Goal: Task Accomplishment & Management: Manage account settings

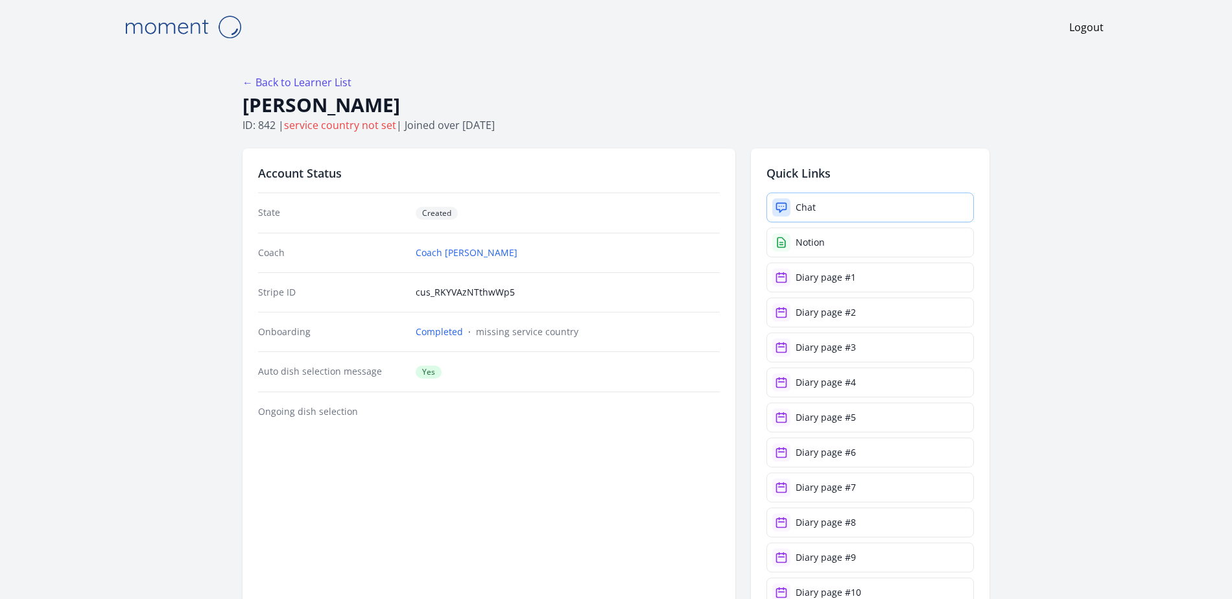
click at [823, 204] on link "Chat" at bounding box center [869, 208] width 207 height 30
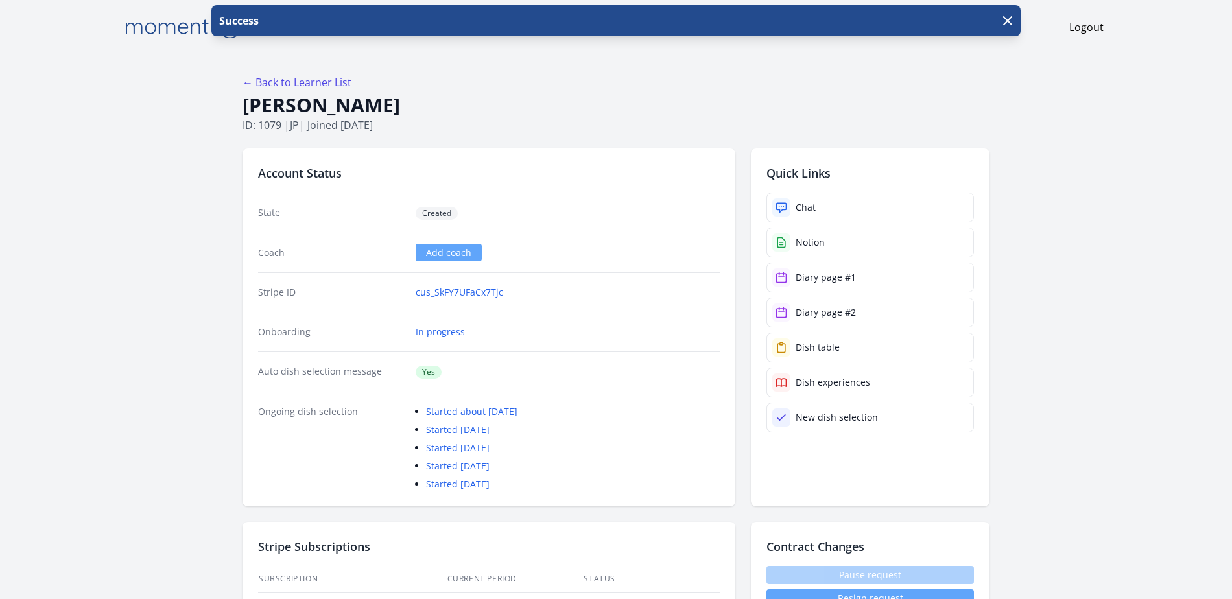
scroll to position [2279, 0]
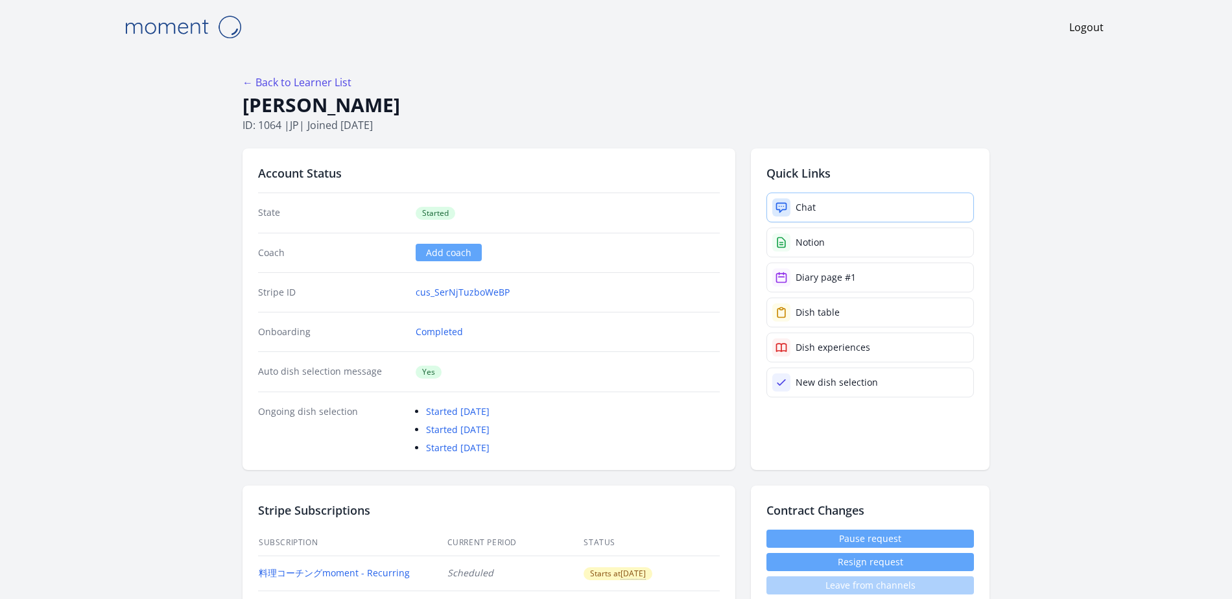
click at [793, 209] on link "Chat" at bounding box center [869, 208] width 207 height 30
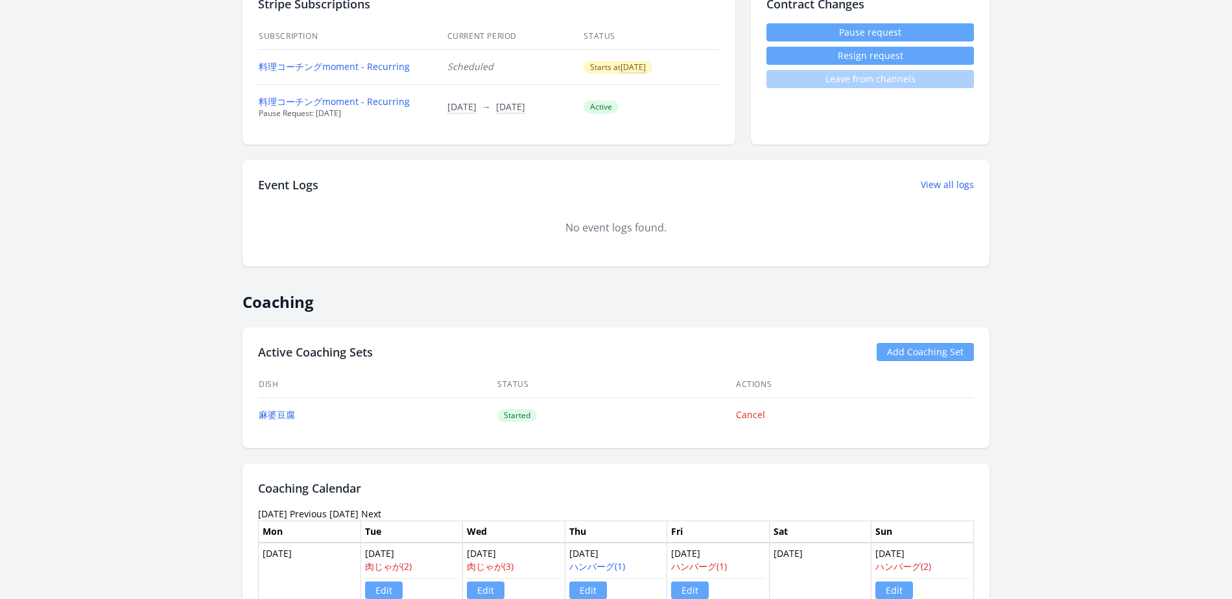
scroll to position [511, 0]
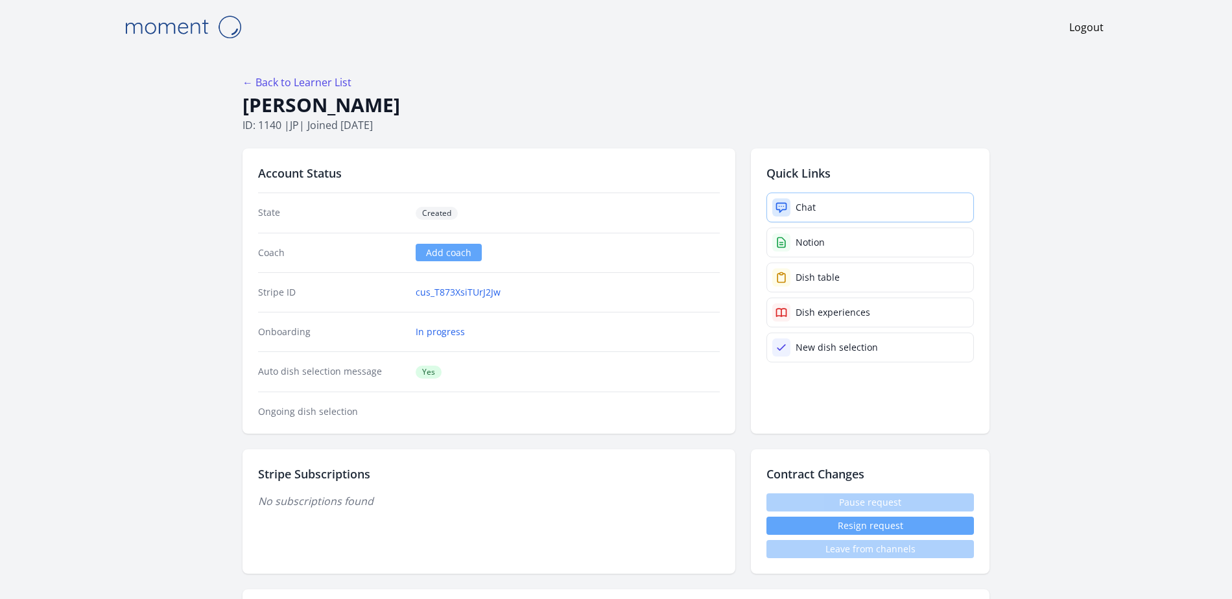
click at [811, 212] on div "Chat" at bounding box center [805, 207] width 20 height 13
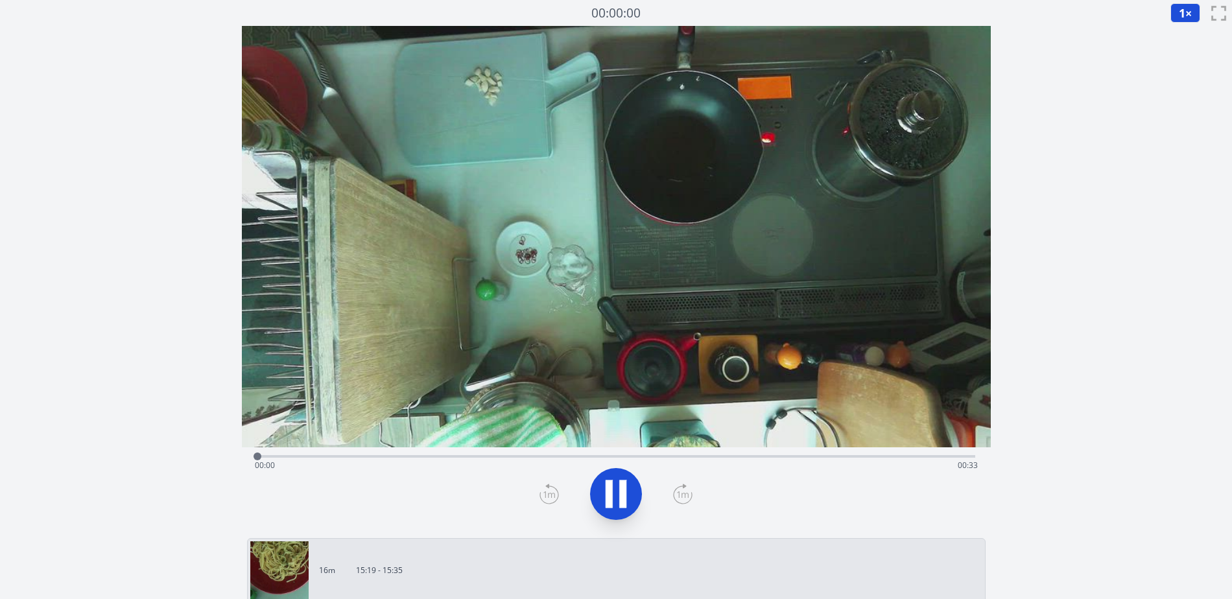
click at [514, 8] on div "00:00:00" at bounding box center [616, 13] width 616 height 19
click at [159, 205] on div "Discard Recording? You will not be able to recover this once discarded. Cancel …" at bounding box center [616, 559] width 1232 height 1119
click at [615, 498] on icon at bounding box center [616, 494] width 36 height 36
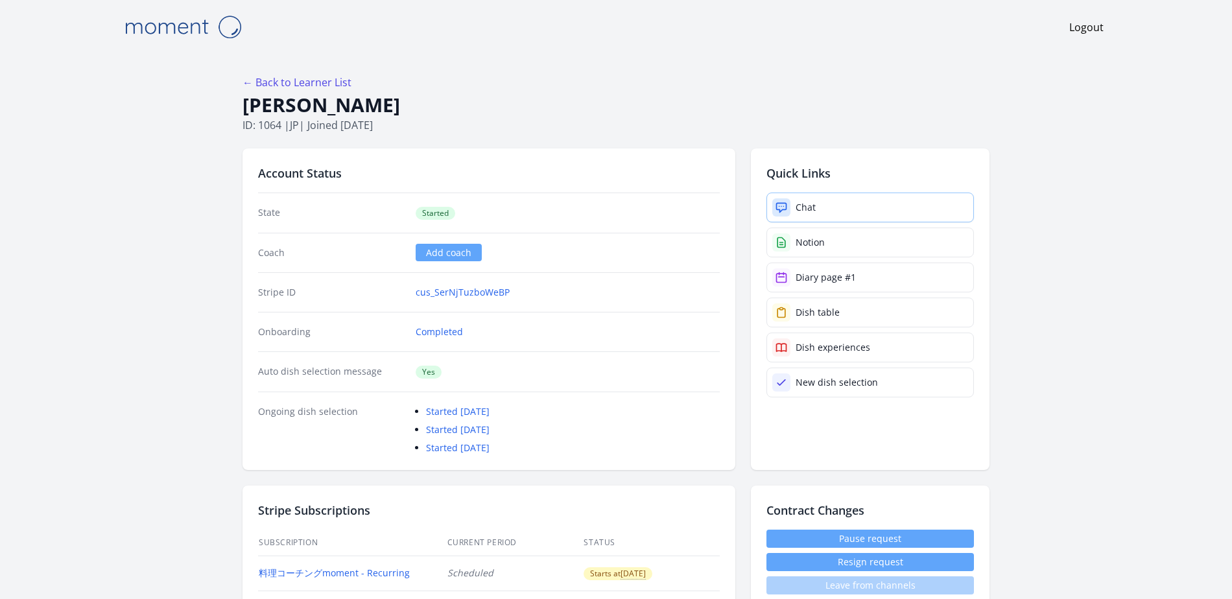
click at [900, 209] on link "Chat" at bounding box center [869, 208] width 207 height 30
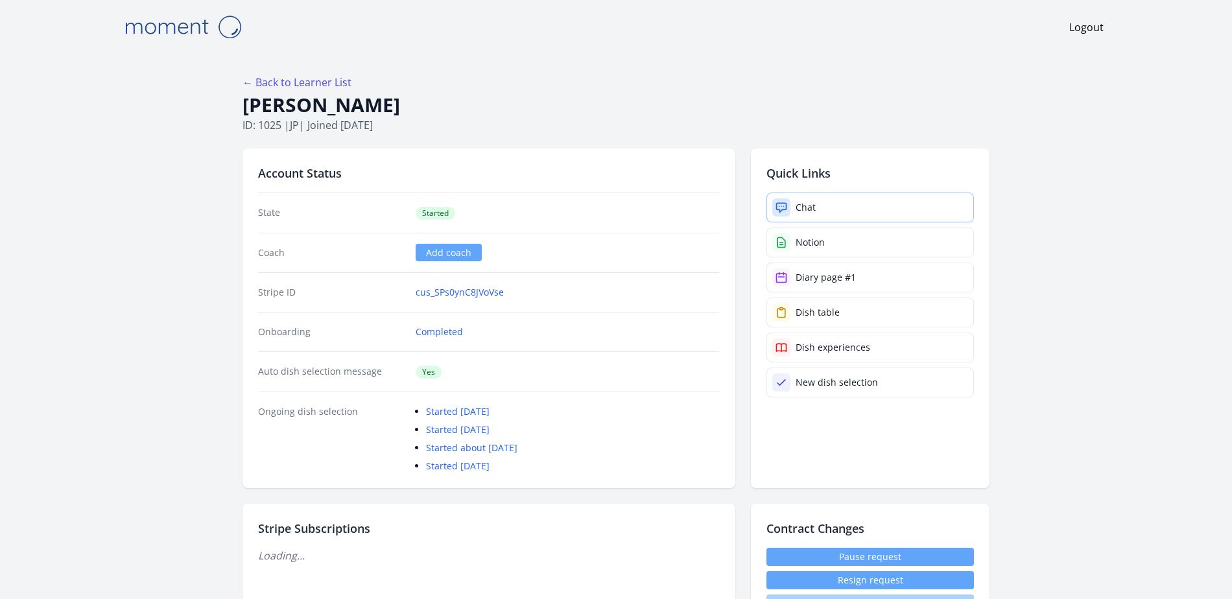
click at [838, 196] on link "Chat" at bounding box center [869, 208] width 207 height 30
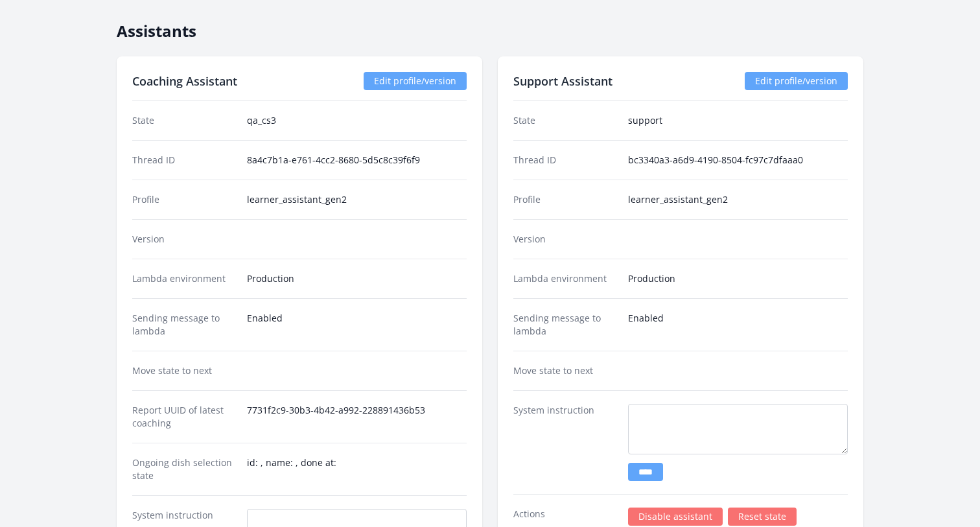
scroll to position [2048, 0]
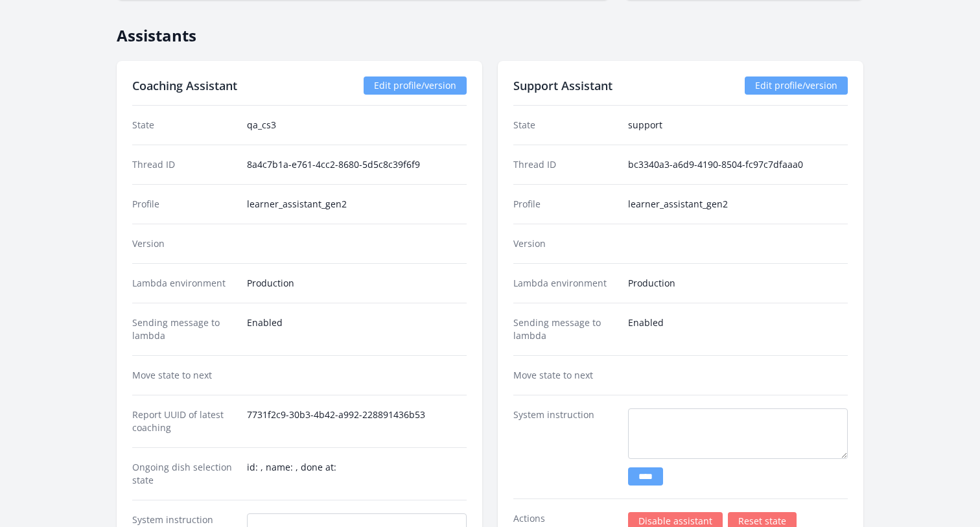
click at [670, 130] on dd "support" at bounding box center [738, 125] width 220 height 13
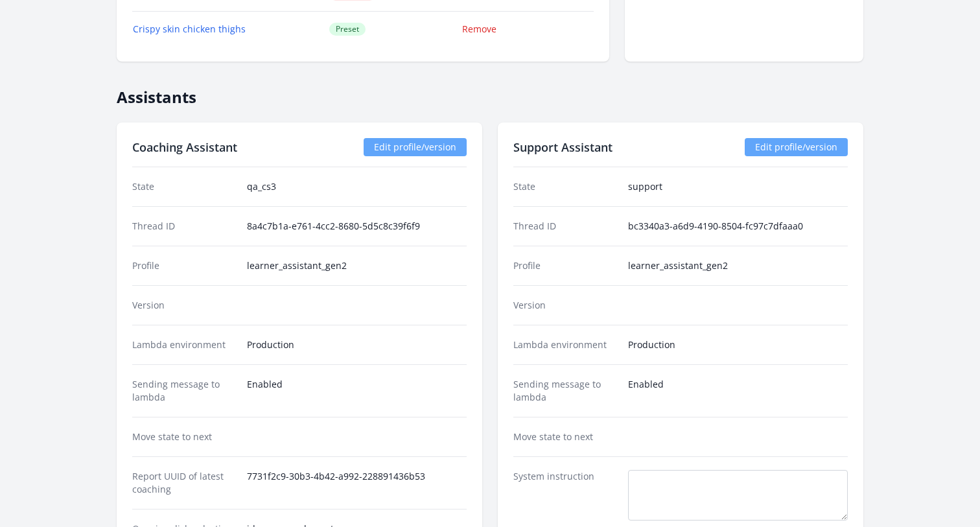
scroll to position [1951, 0]
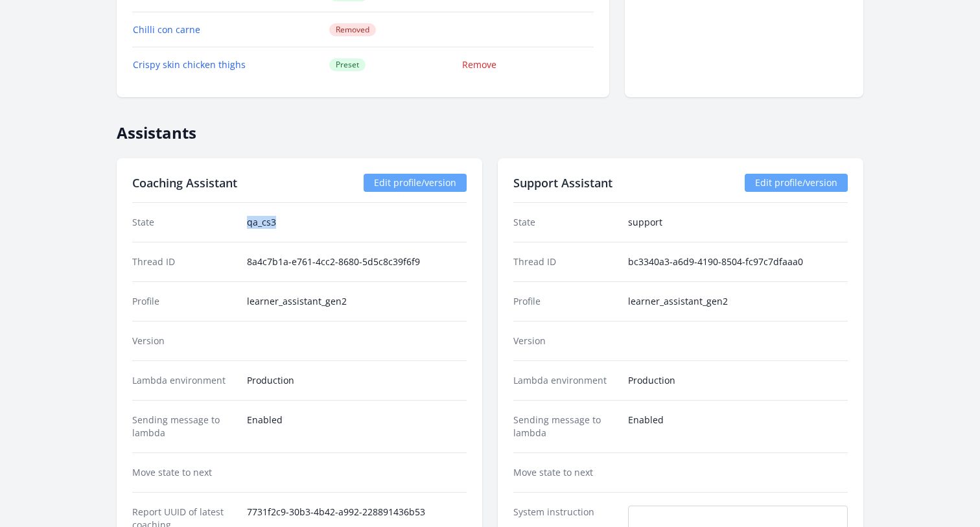
drag, startPoint x: 245, startPoint y: 222, endPoint x: 310, endPoint y: 222, distance: 64.8
click at [310, 222] on div "State qa_cs3" at bounding box center [299, 222] width 334 height 39
copy dd "qa_cs3"
click at [253, 338] on dd at bounding box center [357, 340] width 220 height 13
drag, startPoint x: 292, startPoint y: 222, endPoint x: 200, endPoint y: 222, distance: 91.4
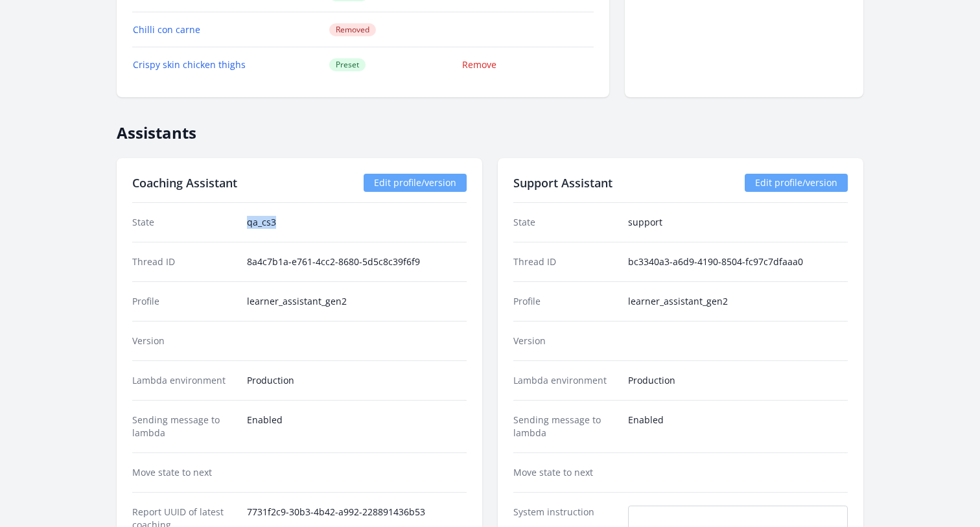
click at [200, 222] on div "State qa_cs3" at bounding box center [299, 222] width 334 height 39
copy div "qa_cs3"
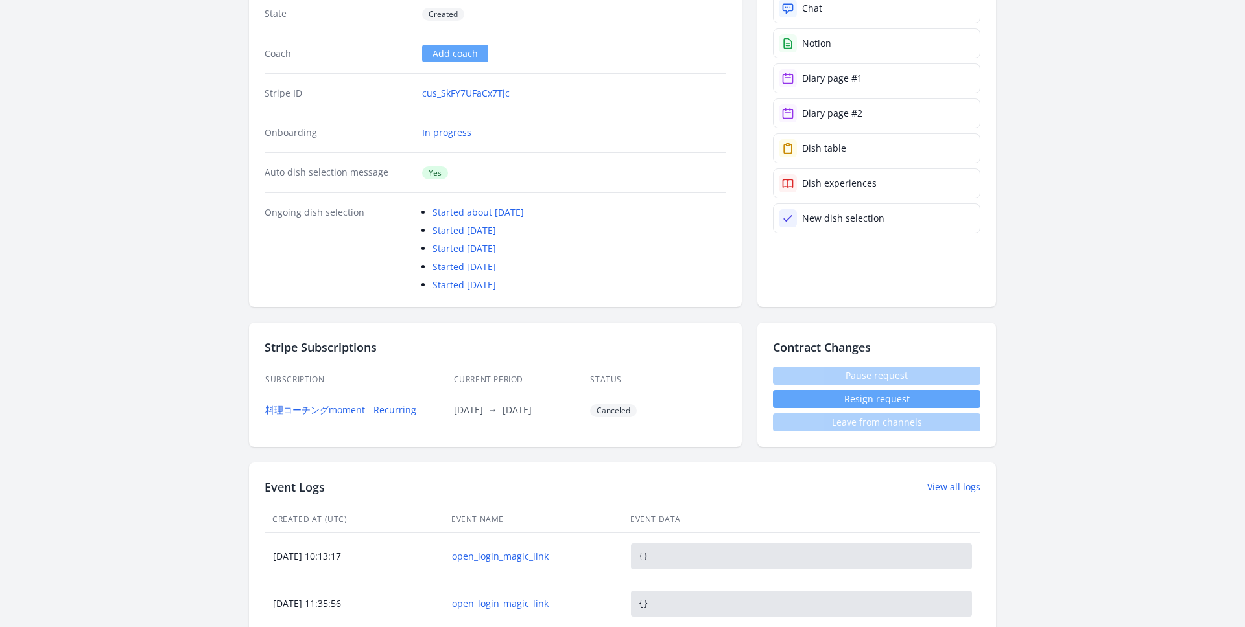
scroll to position [176, 0]
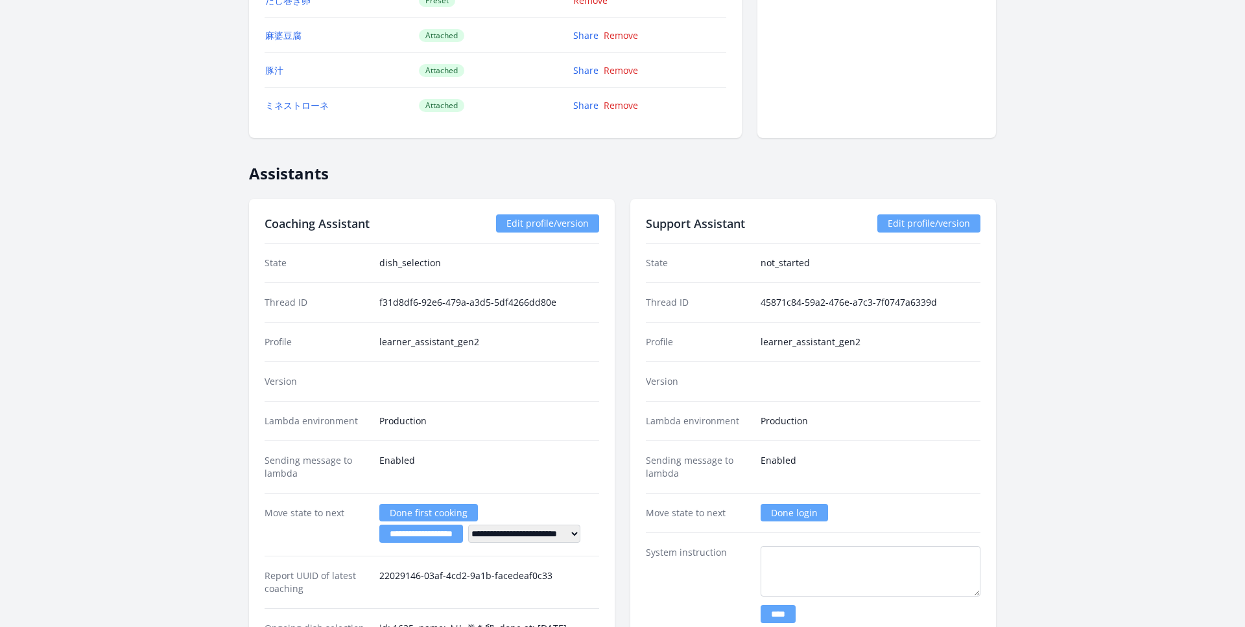
scroll to position [1752, 0]
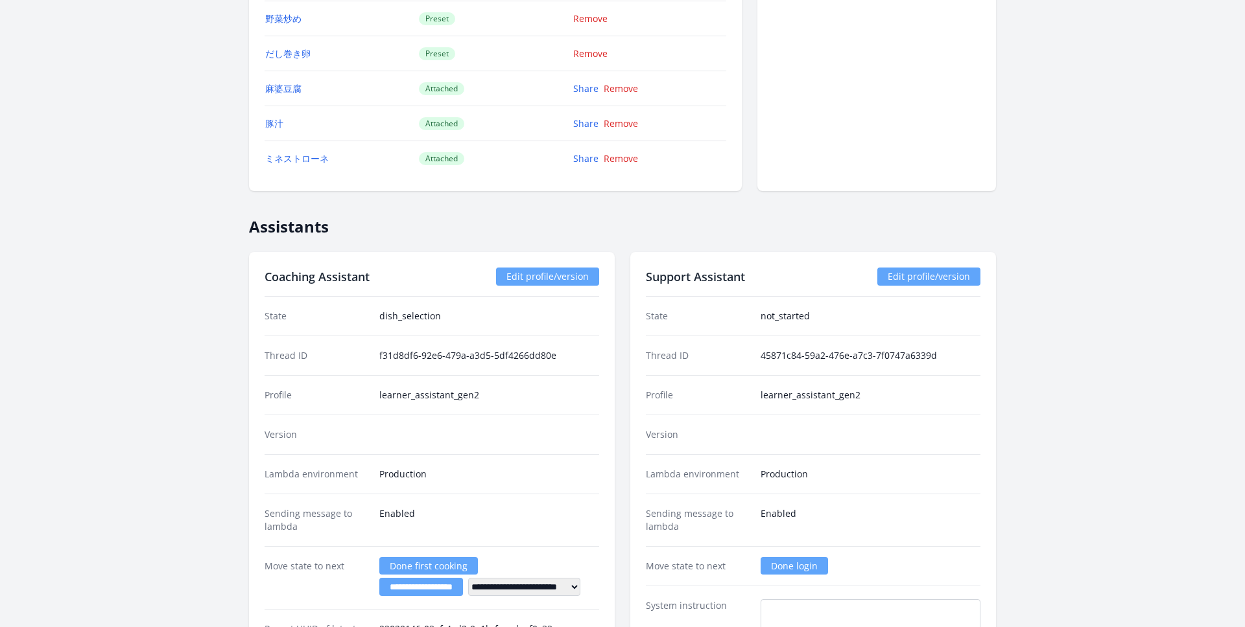
click at [810, 314] on dd "not_started" at bounding box center [870, 316] width 220 height 13
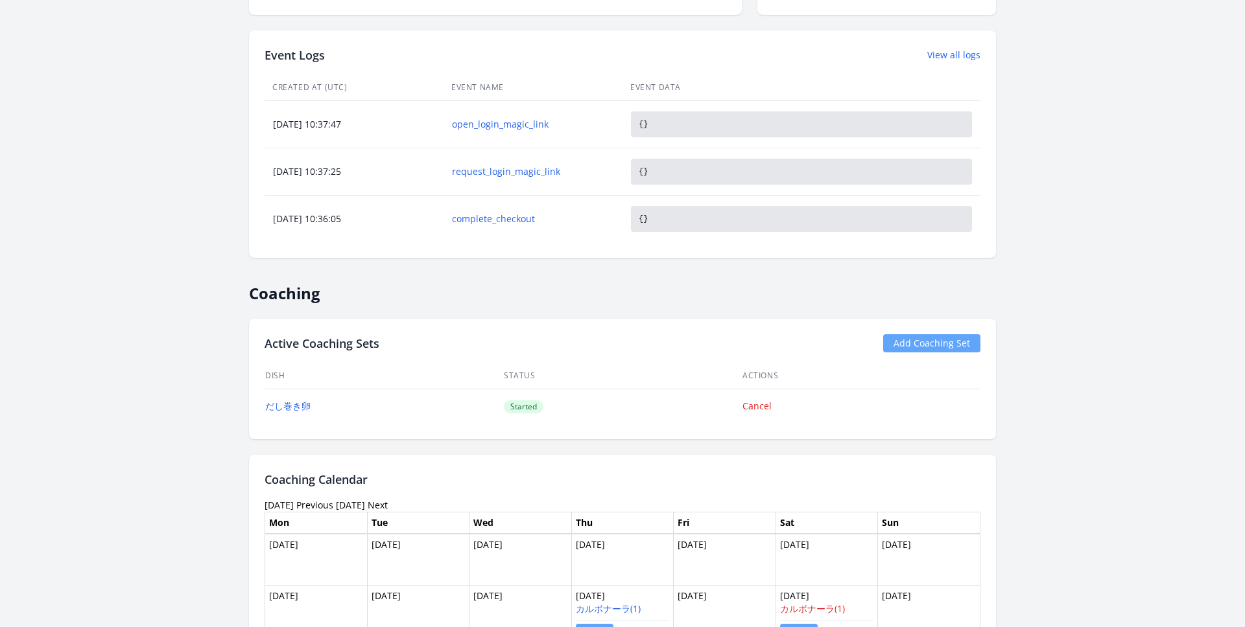
scroll to position [0, 0]
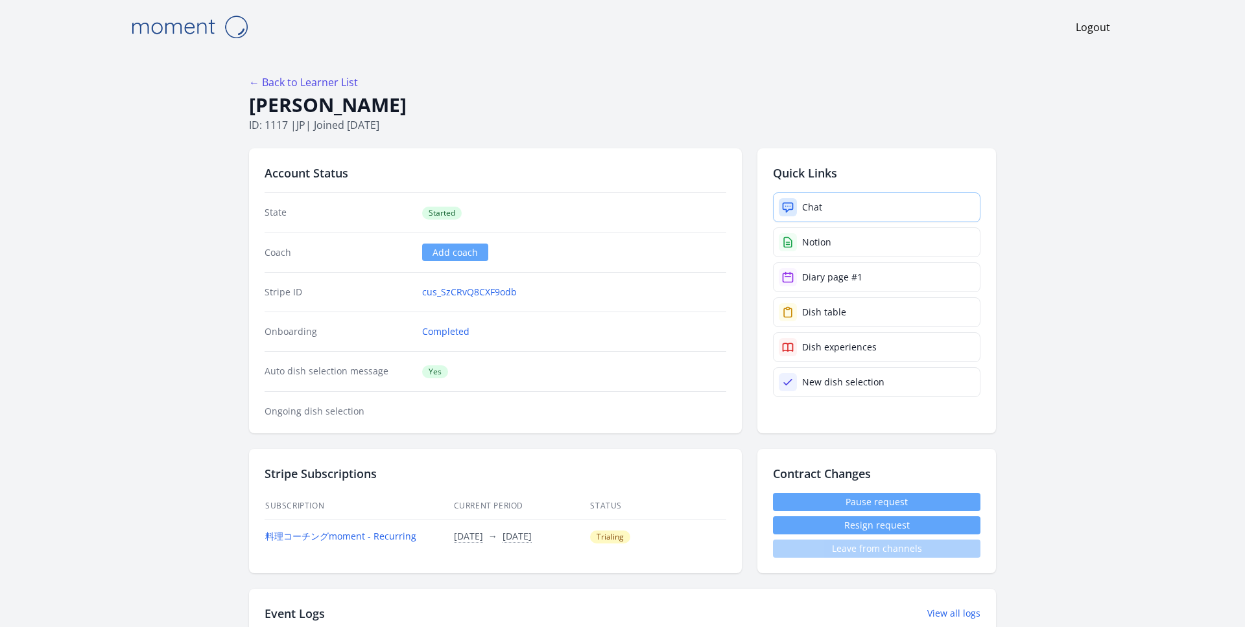
click at [795, 205] on div at bounding box center [788, 207] width 18 height 18
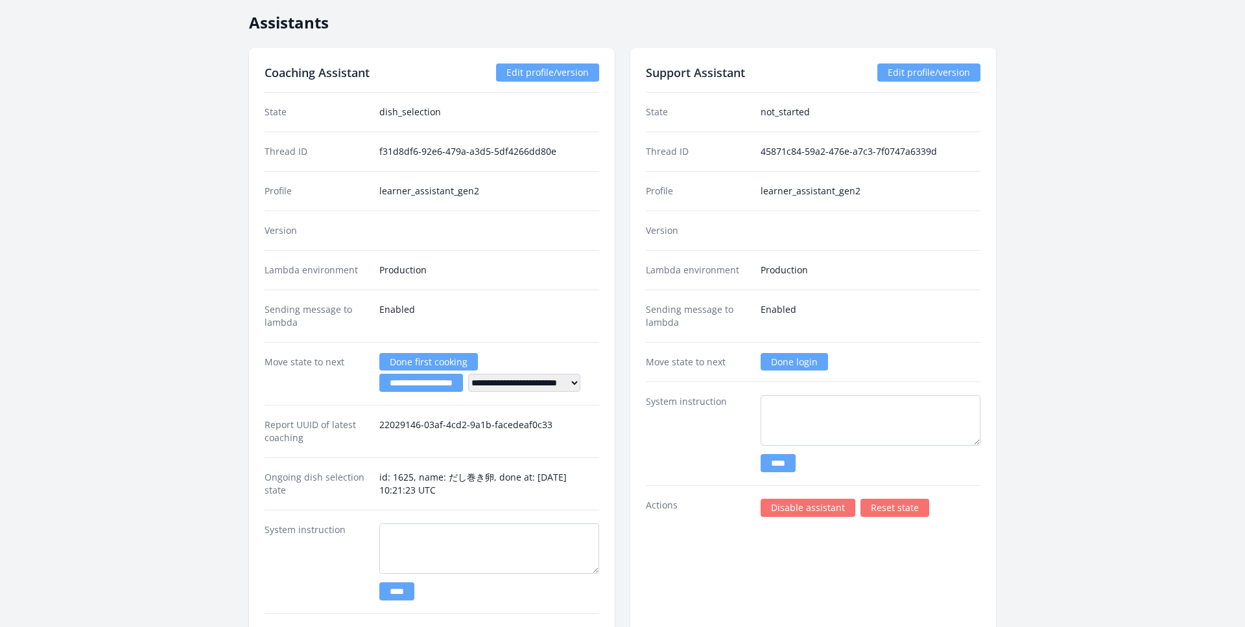
scroll to position [1927, 0]
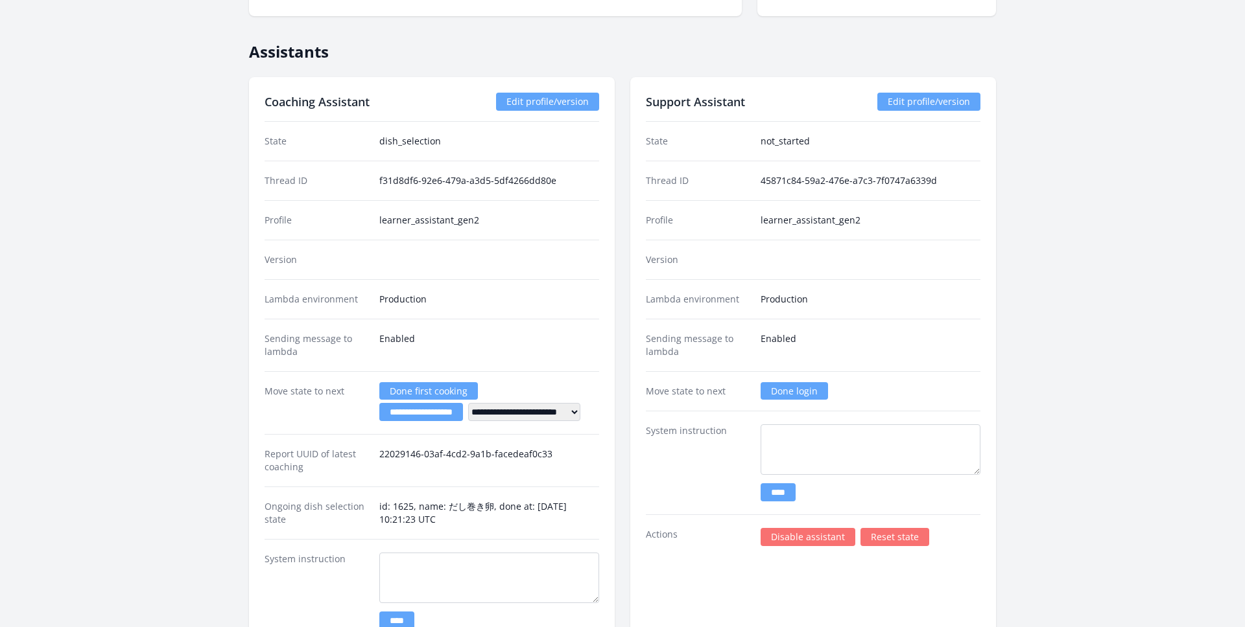
click at [766, 228] on div "Profile learner_assistant_gen2" at bounding box center [813, 220] width 334 height 40
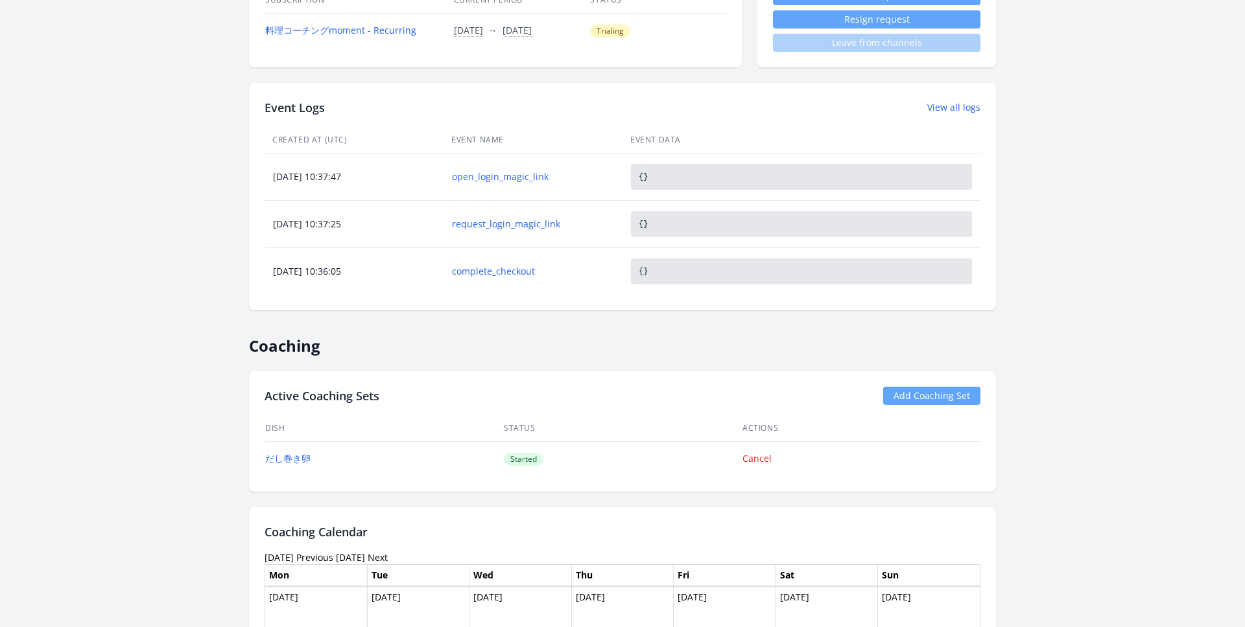
scroll to position [0, 0]
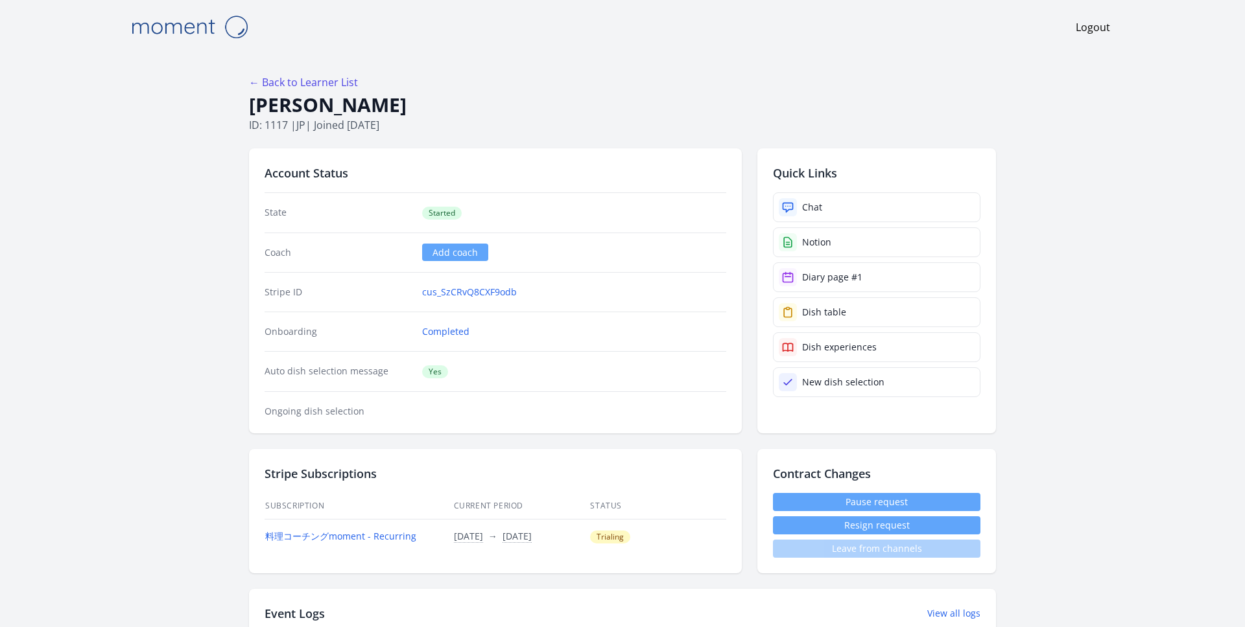
click at [267, 124] on p "ID: 1117 | jp | Joined 26 days ago" at bounding box center [622, 125] width 747 height 16
drag, startPoint x: 265, startPoint y: 124, endPoint x: 288, endPoint y: 125, distance: 23.4
click at [288, 125] on p "ID: 1117 | jp | Joined 26 days ago" at bounding box center [622, 125] width 747 height 16
copy p "1117"
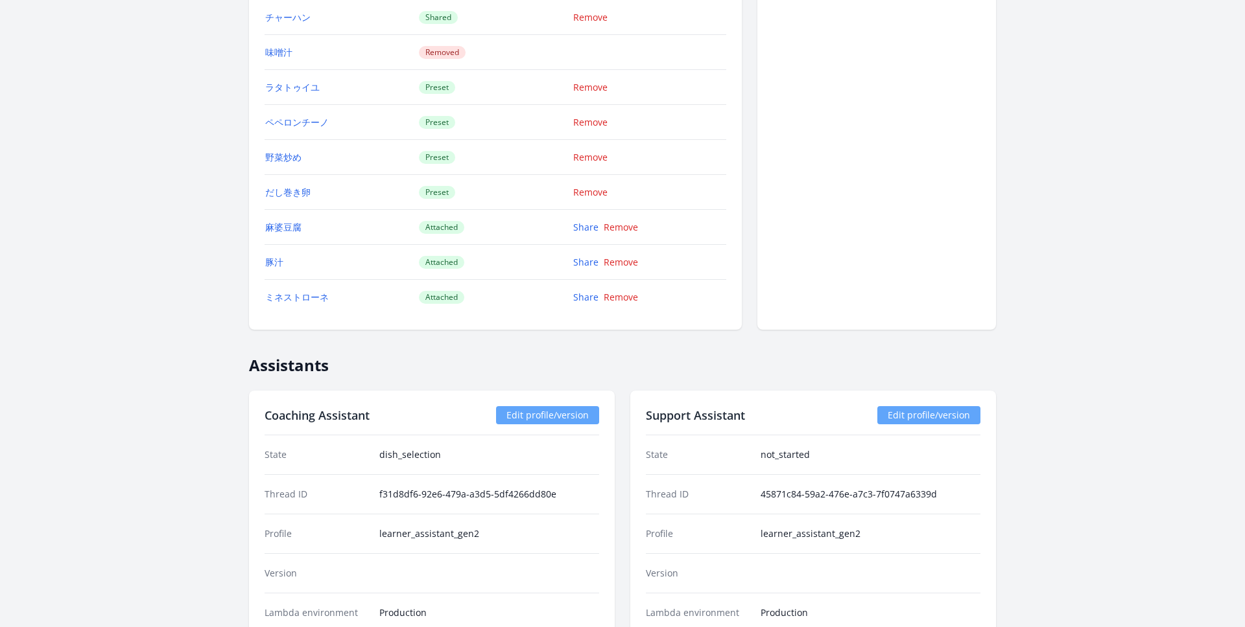
scroll to position [1626, 0]
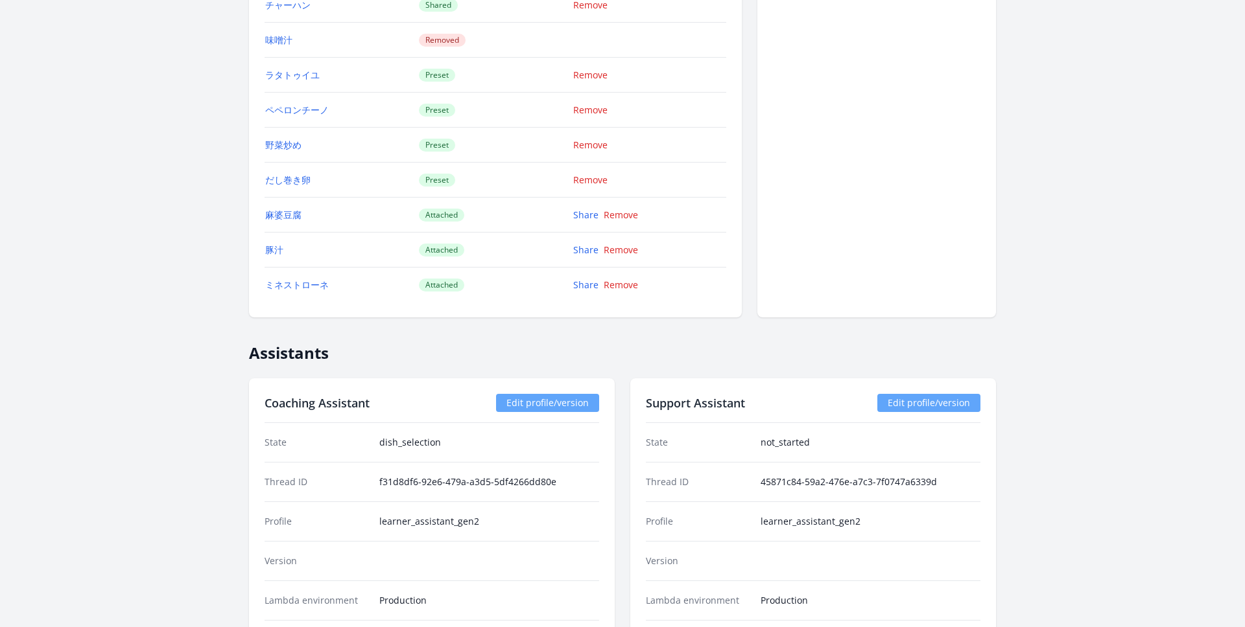
click at [664, 451] on div "State not_started" at bounding box center [813, 442] width 334 height 39
click at [664, 450] on div "State not_started" at bounding box center [813, 442] width 334 height 39
drag, startPoint x: 640, startPoint y: 444, endPoint x: 715, endPoint y: 444, distance: 75.2
copy dt "State"
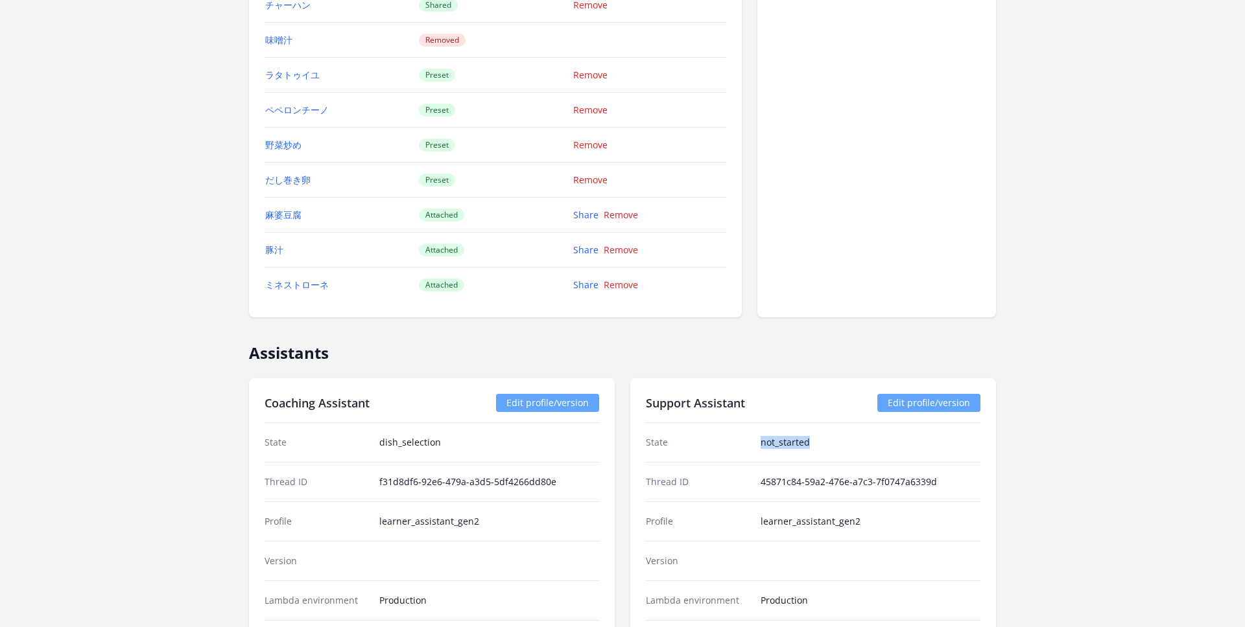
drag, startPoint x: 761, startPoint y: 445, endPoint x: 859, endPoint y: 445, distance: 97.9
click at [859, 445] on dd "not_started" at bounding box center [870, 442] width 220 height 13
copy dd "not_started"
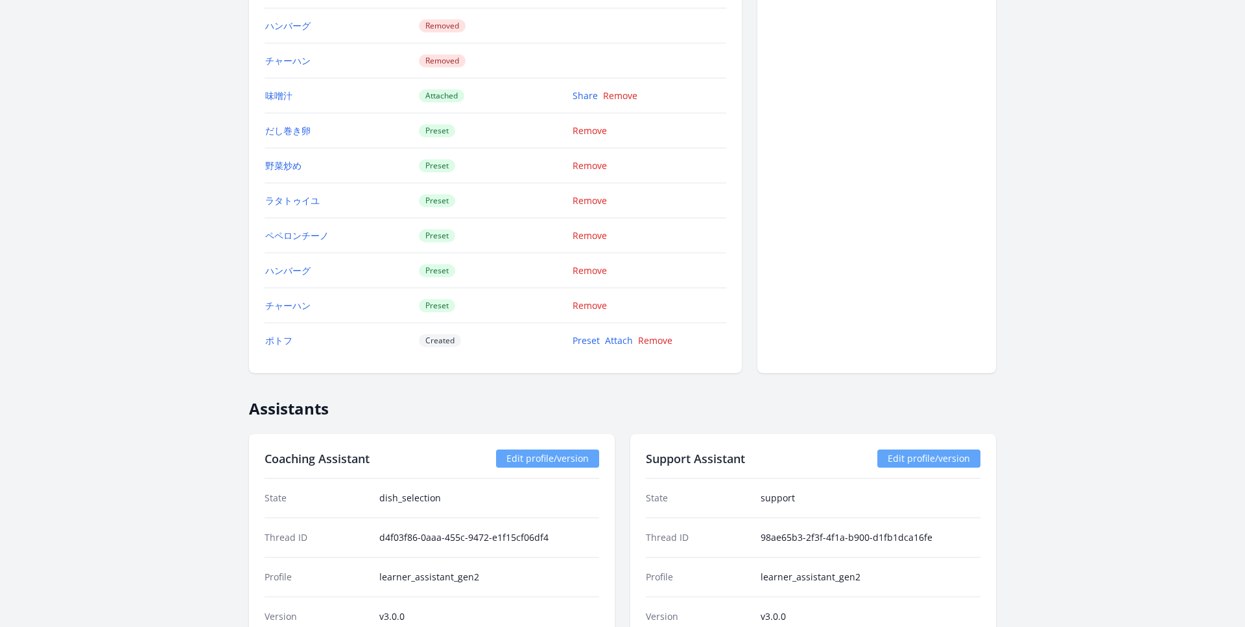
scroll to position [1964, 0]
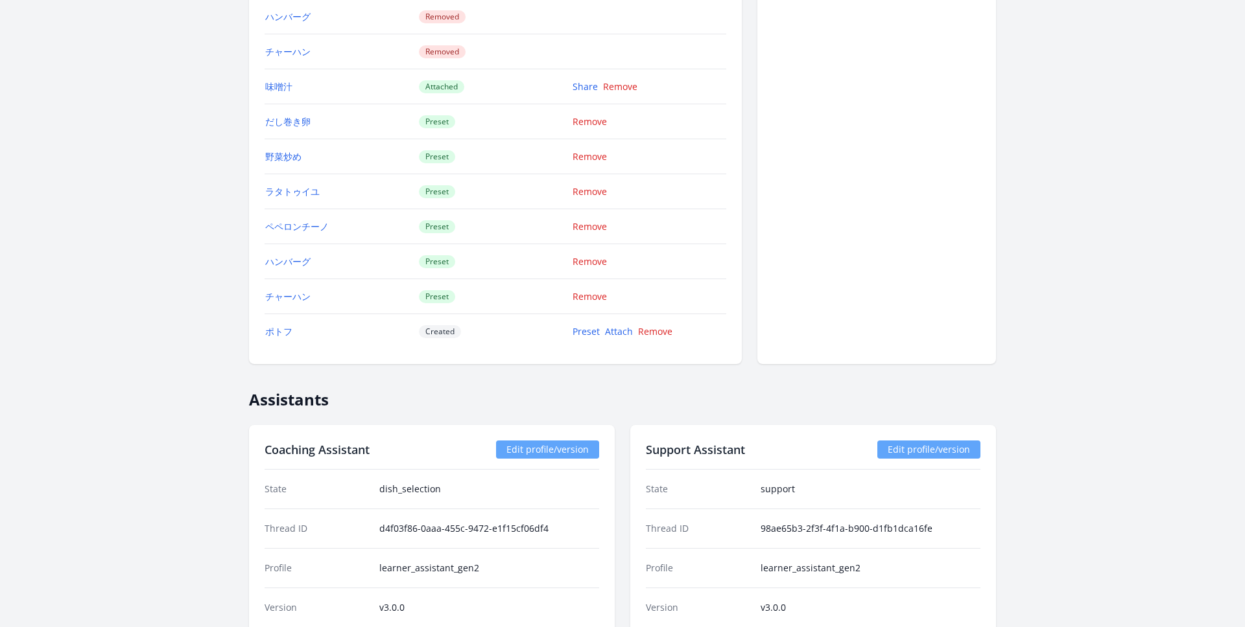
click at [762, 478] on div "State support" at bounding box center [813, 489] width 334 height 39
drag, startPoint x: 760, startPoint y: 488, endPoint x: 847, endPoint y: 488, distance: 87.5
click at [847, 488] on div "State support" at bounding box center [813, 489] width 334 height 39
copy dd "support"
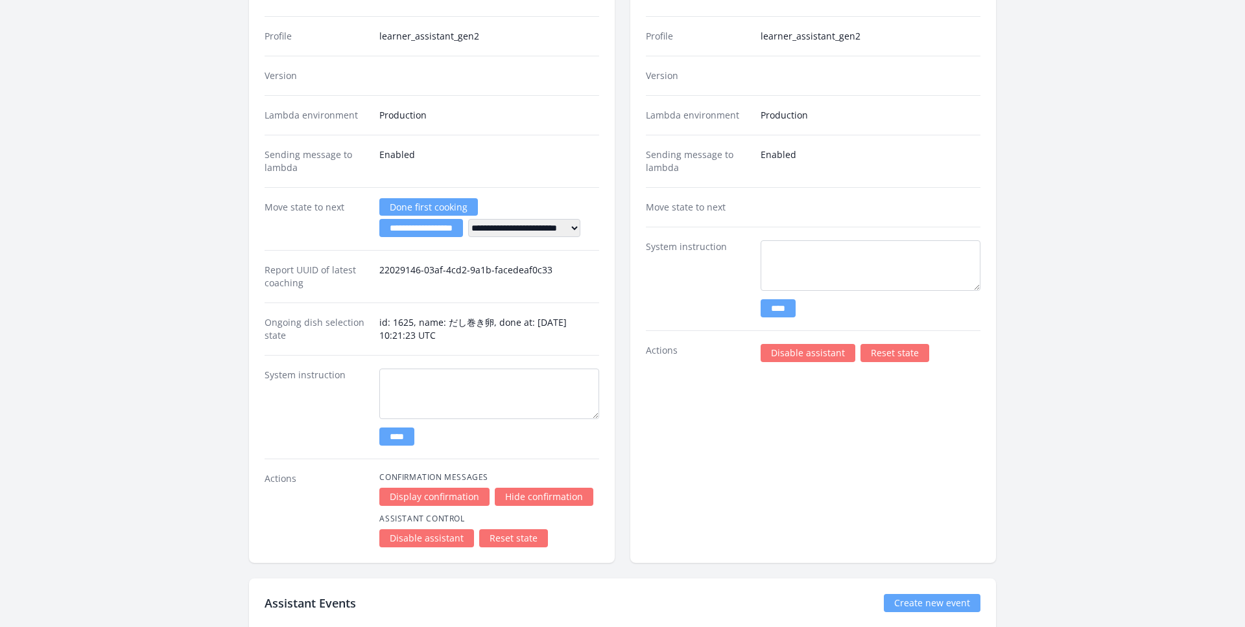
scroll to position [1936, 0]
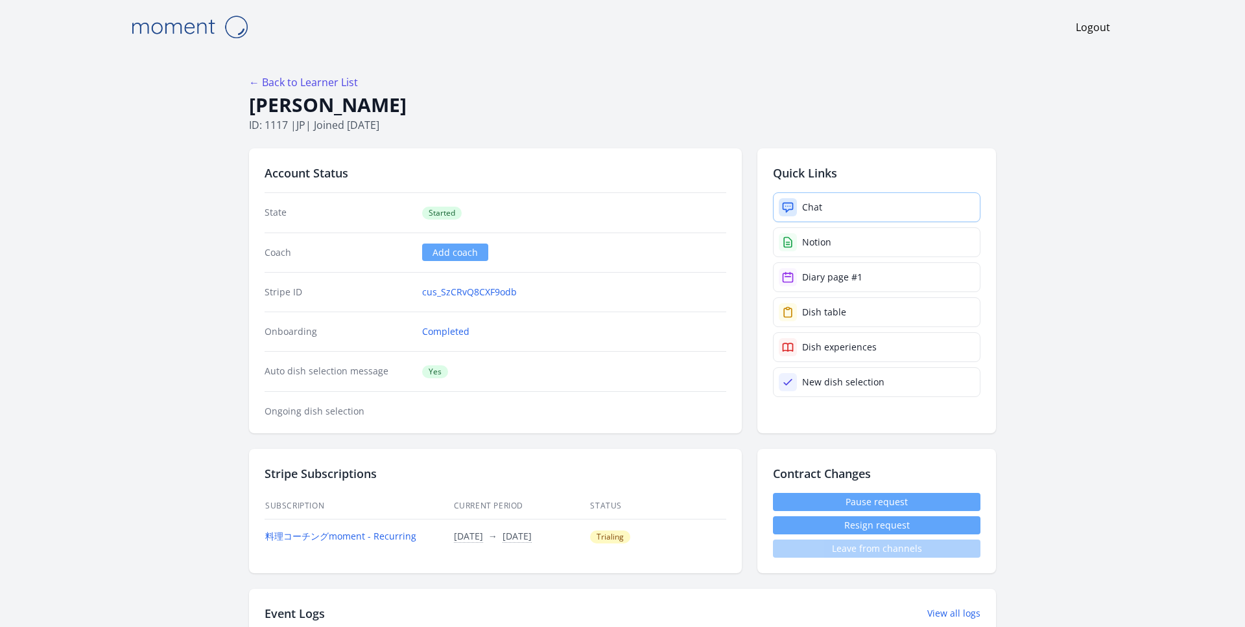
click at [804, 202] on div "Chat" at bounding box center [812, 207] width 20 height 13
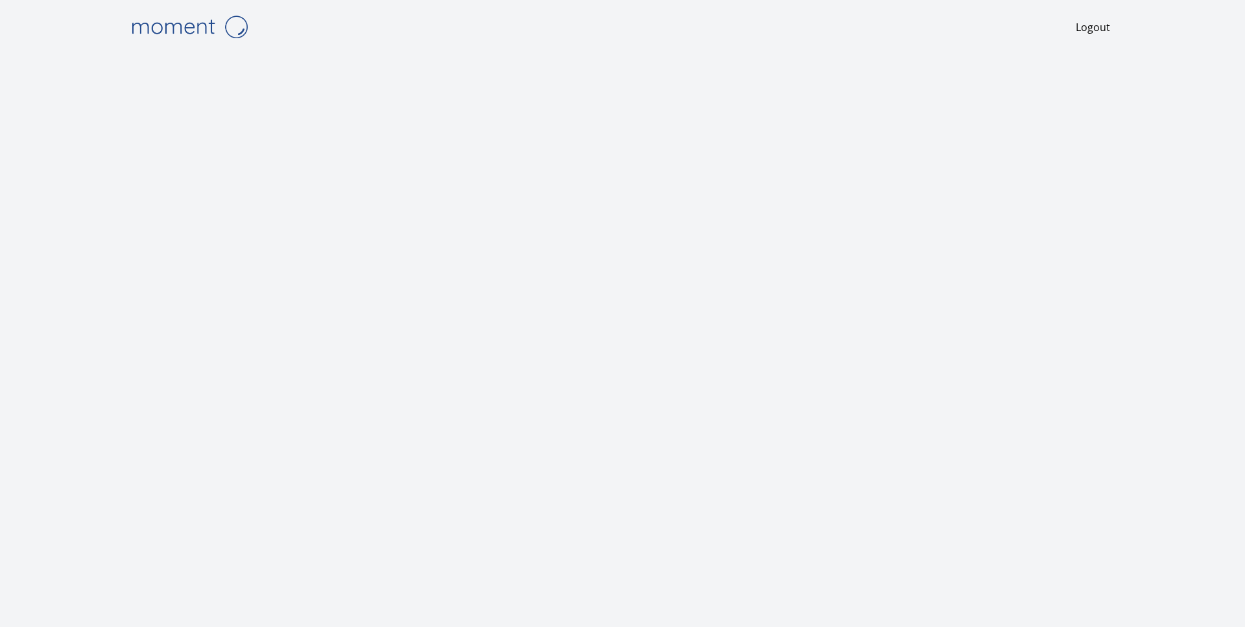
click at [203, 22] on img at bounding box center [189, 26] width 130 height 33
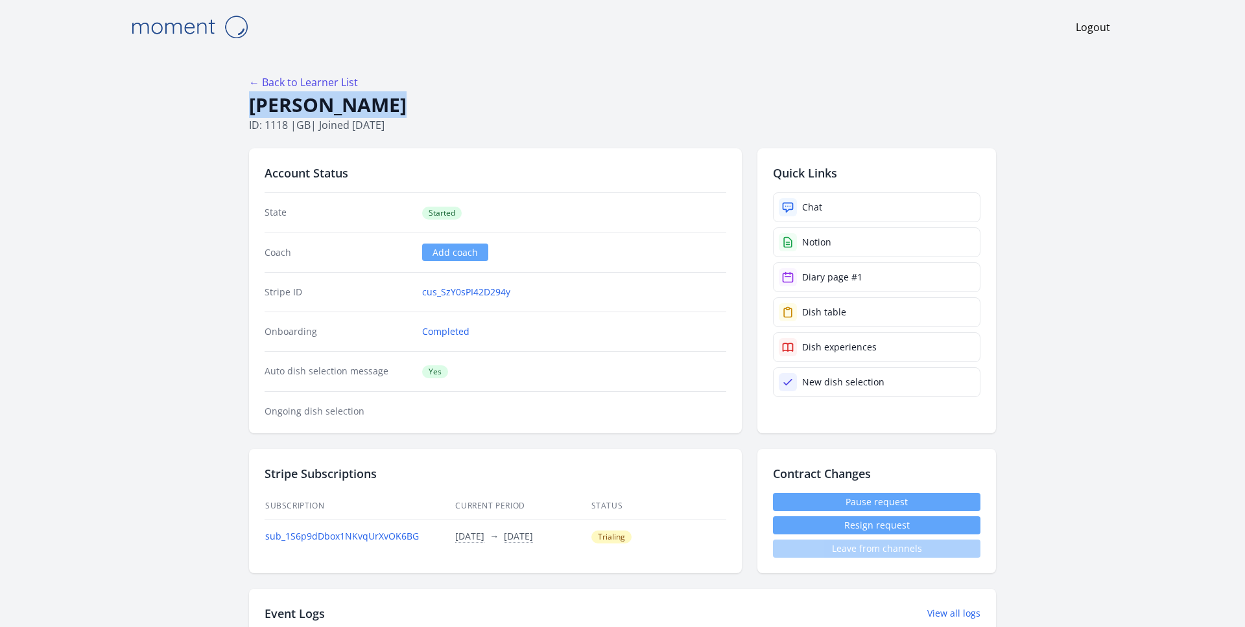
drag, startPoint x: 245, startPoint y: 102, endPoint x: 433, endPoint y: 102, distance: 188.0
copy h1 "Robert Gordon"
click at [854, 205] on link "Chat" at bounding box center [876, 208] width 207 height 30
click at [842, 213] on link "Chat" at bounding box center [876, 208] width 207 height 30
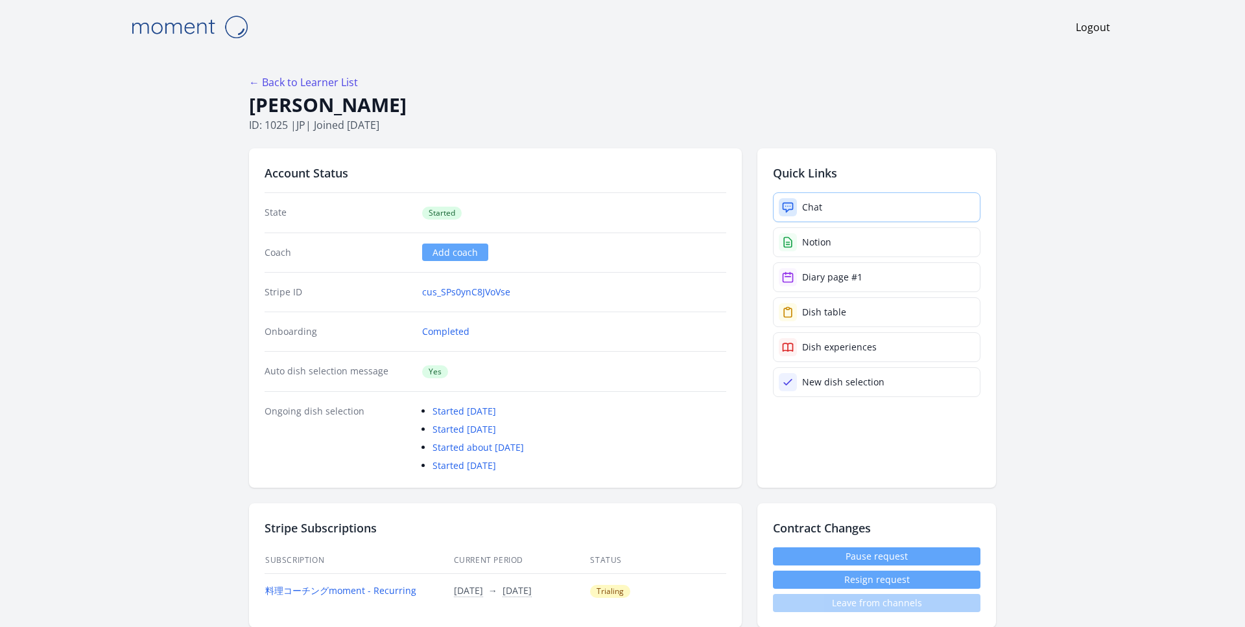
click at [799, 213] on link "Chat" at bounding box center [876, 208] width 207 height 30
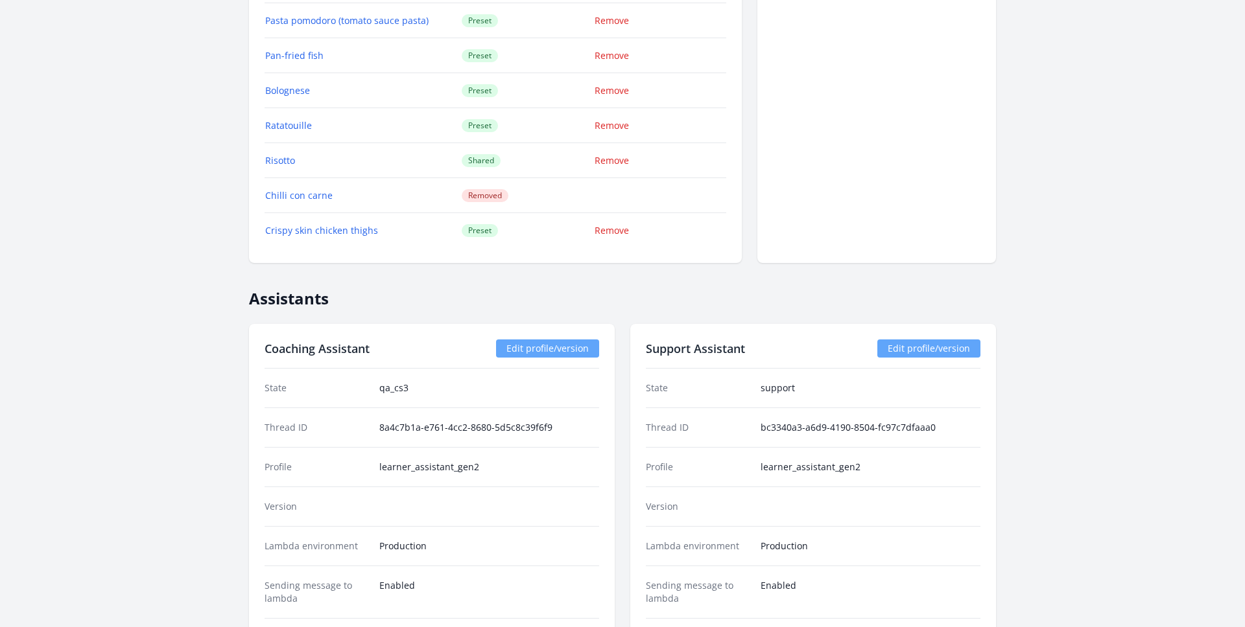
scroll to position [1903, 0]
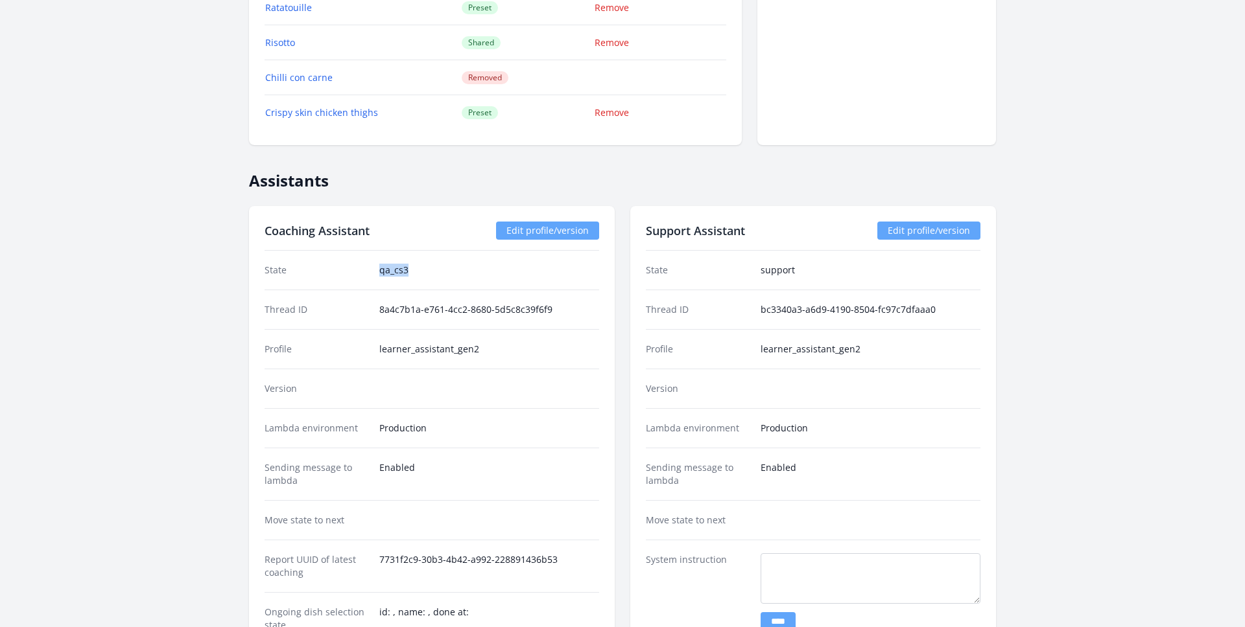
drag, startPoint x: 377, startPoint y: 266, endPoint x: 447, endPoint y: 266, distance: 70.0
click at [447, 266] on div "State qa_cs3" at bounding box center [431, 270] width 334 height 39
copy dd "qa_cs3"
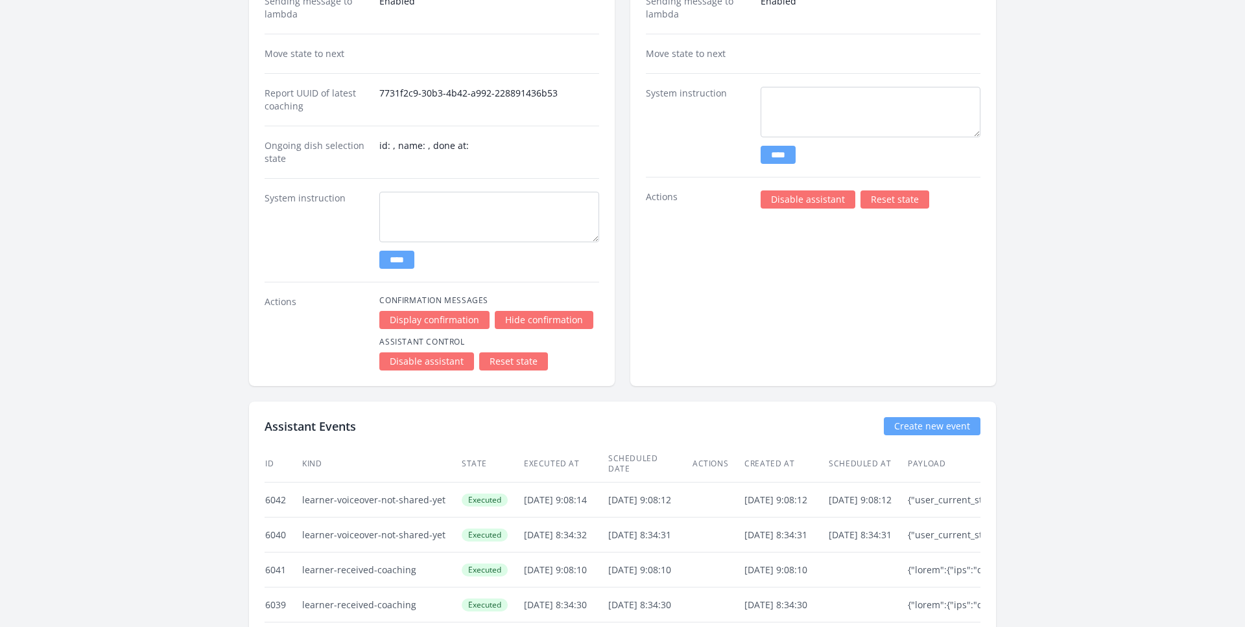
scroll to position [2015, 0]
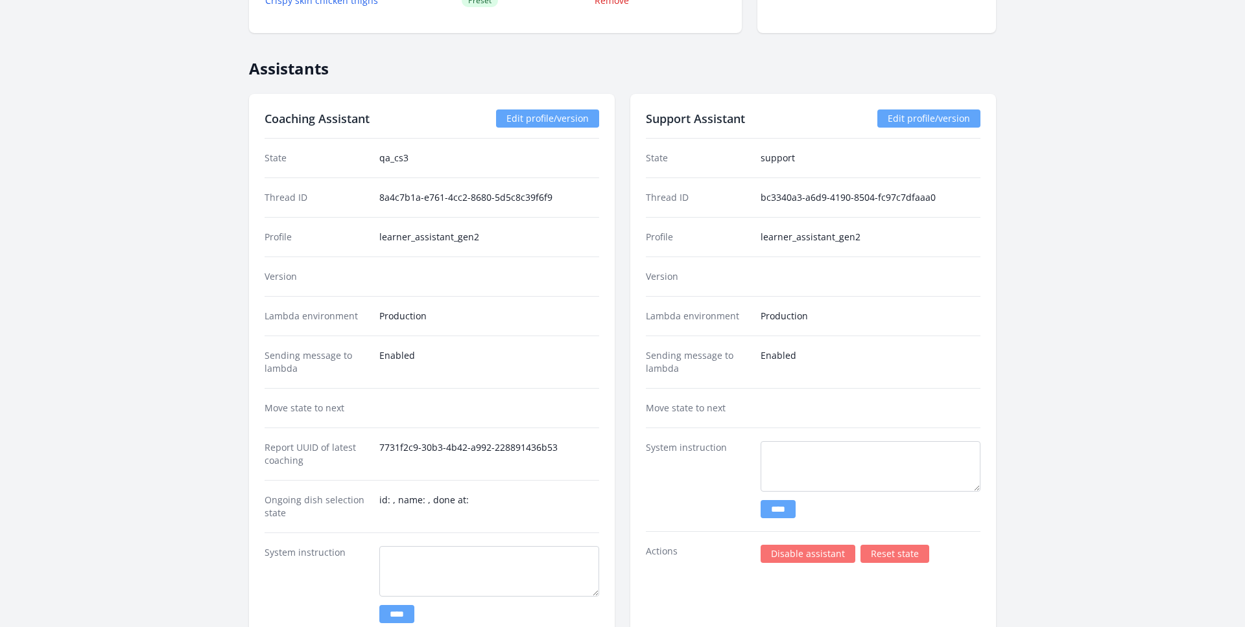
click at [570, 263] on div "Version" at bounding box center [431, 277] width 334 height 40
click at [802, 296] on div "Lambda environment Production" at bounding box center [813, 316] width 334 height 40
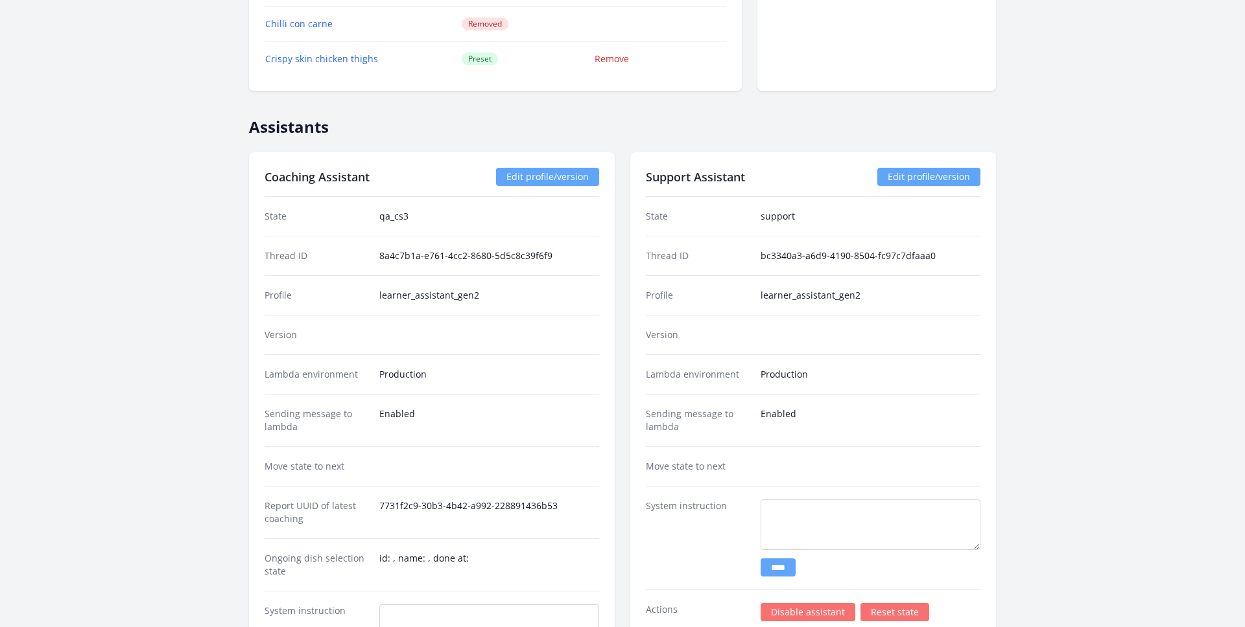
scroll to position [1953, 0]
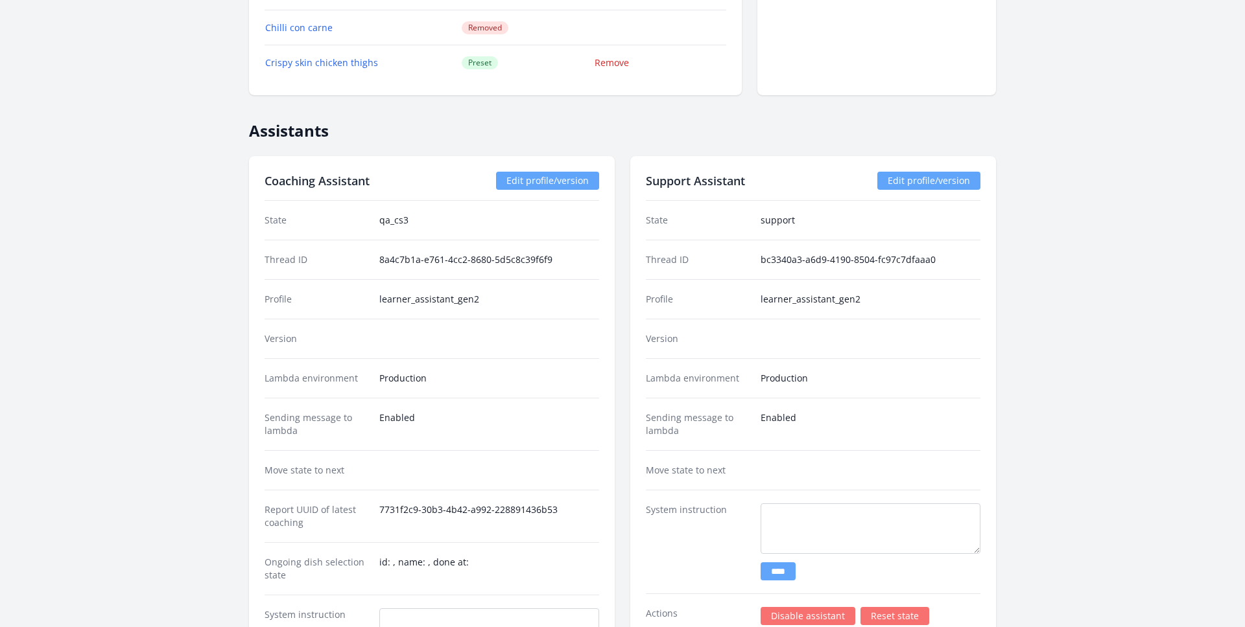
click at [410, 209] on div "State qa_cs3" at bounding box center [431, 220] width 334 height 39
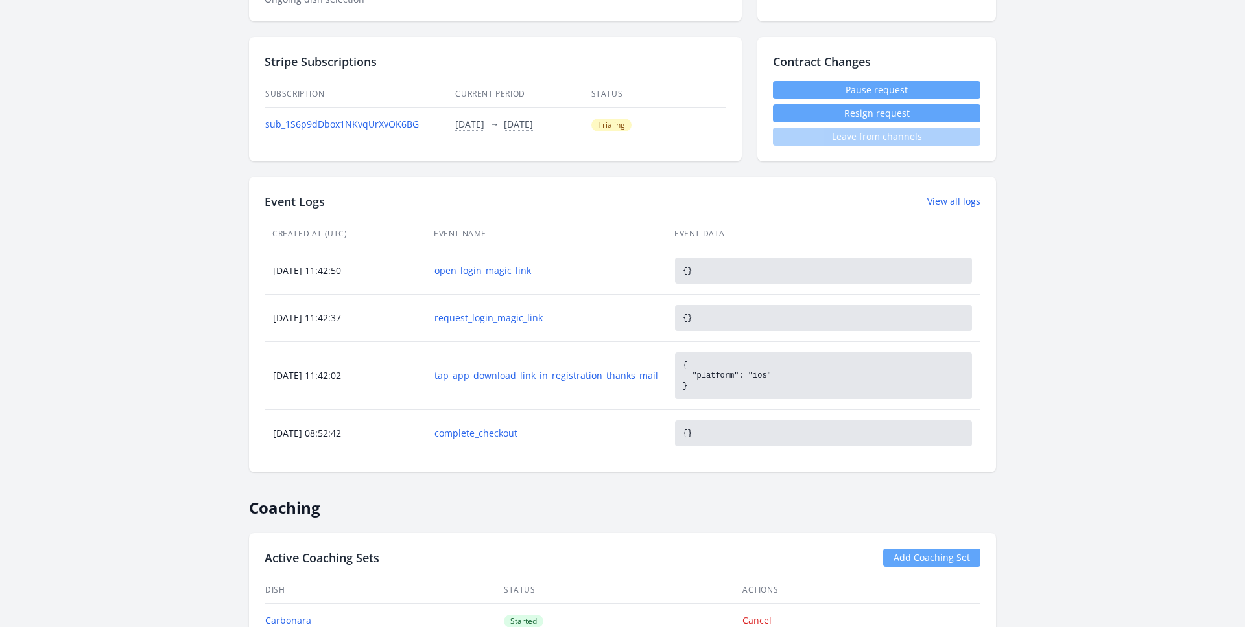
scroll to position [0, 0]
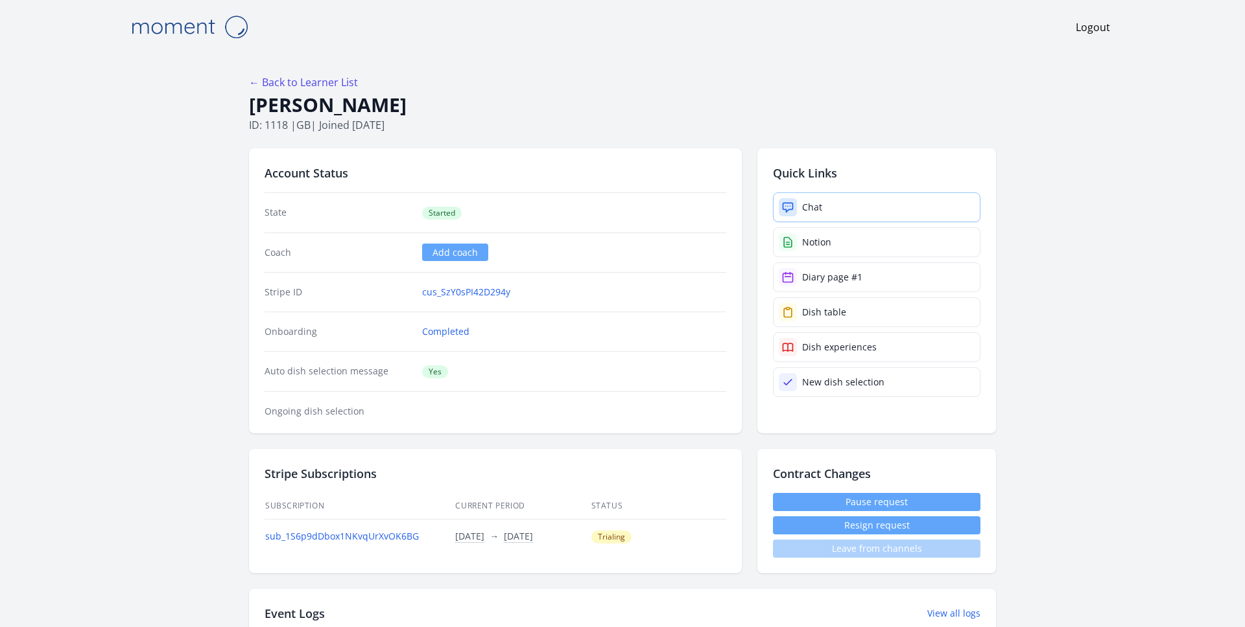
click at [830, 199] on link "Chat" at bounding box center [876, 208] width 207 height 30
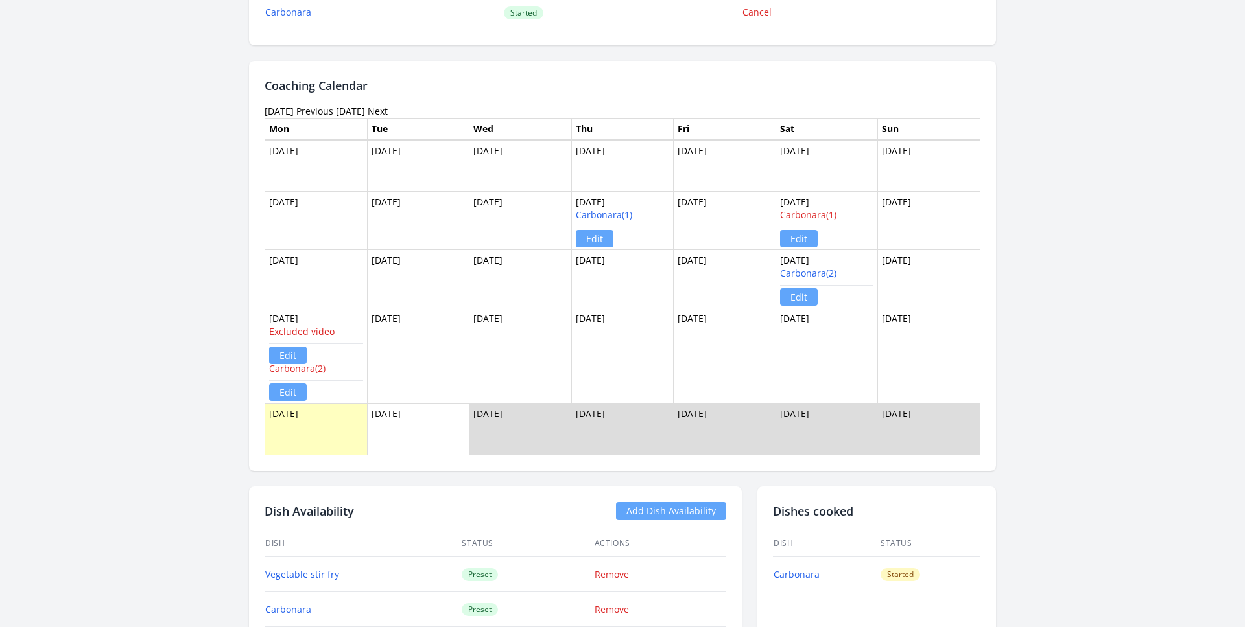
scroll to position [1013, 0]
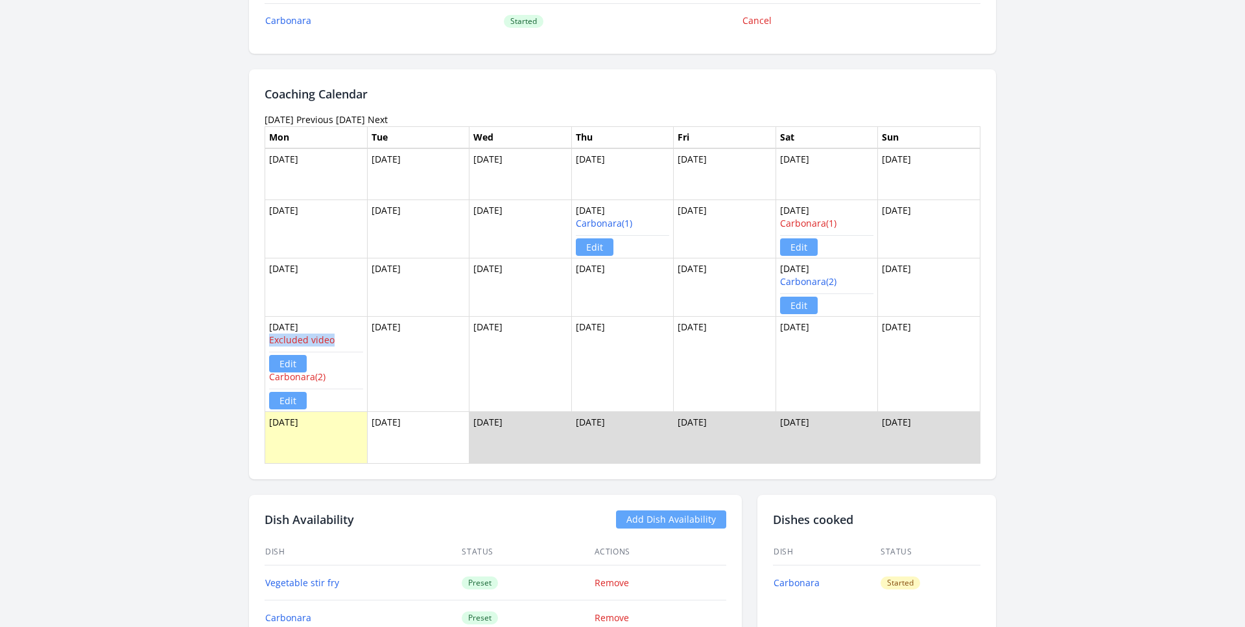
drag, startPoint x: 341, startPoint y: 340, endPoint x: 268, endPoint y: 341, distance: 73.3
click at [268, 341] on td "Sep 22 Excluded video Edit Carbonara(2) Edit" at bounding box center [316, 364] width 102 height 95
copy link "Excluded video"
click at [491, 368] on td "[DATE]" at bounding box center [520, 364] width 102 height 95
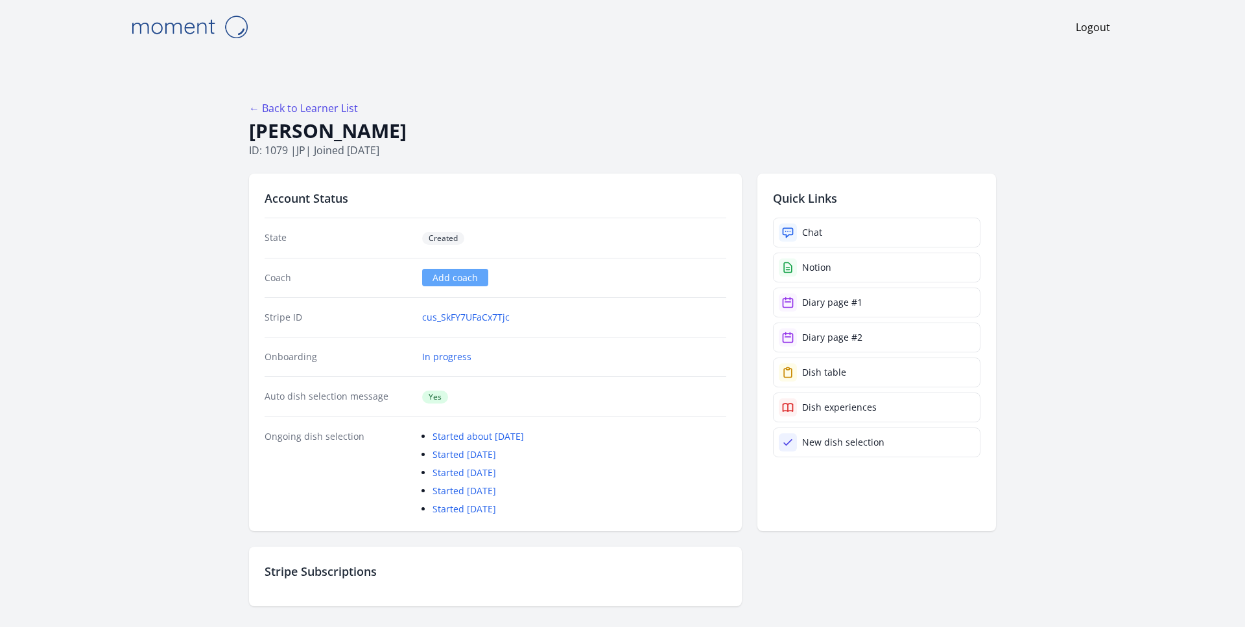
click at [579, 145] on p "ID: 1079 | jp | Joined [DATE]" at bounding box center [622, 151] width 747 height 16
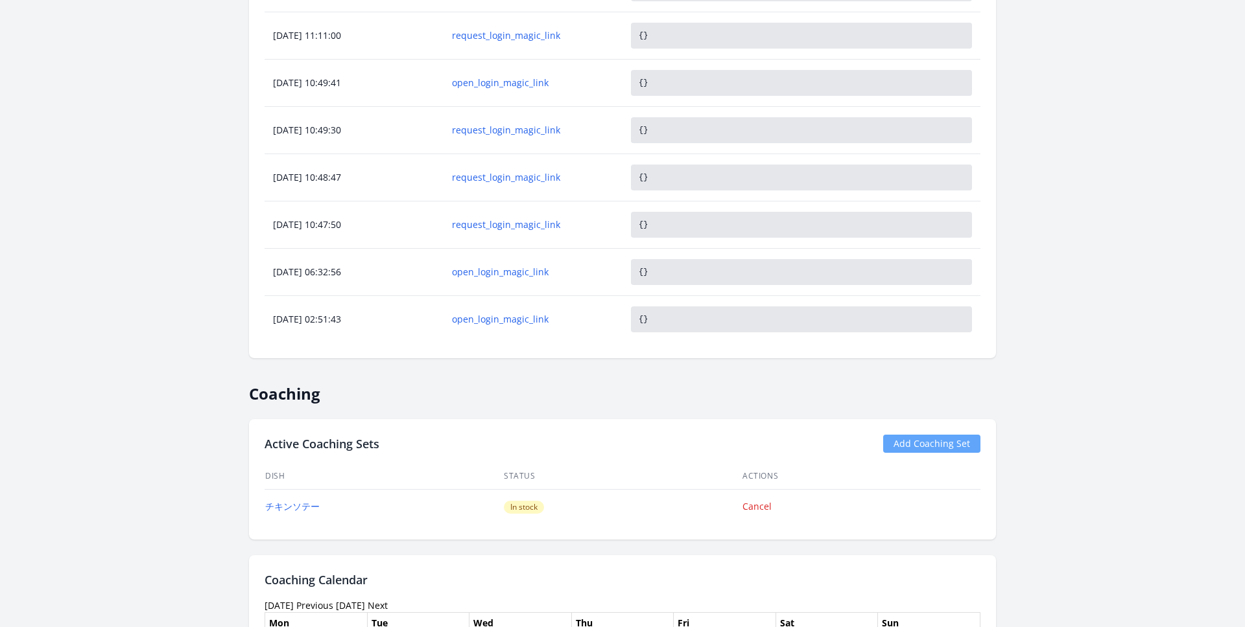
click at [489, 333] on td "open_login_magic_link" at bounding box center [532, 319] width 179 height 47
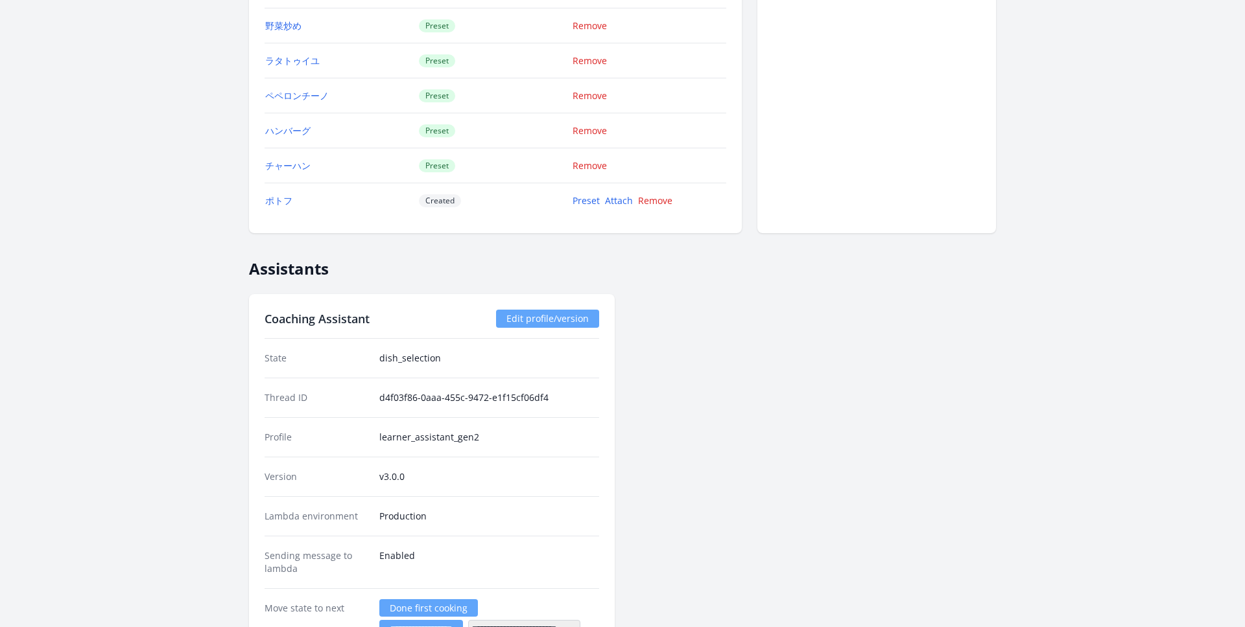
scroll to position [2155, 0]
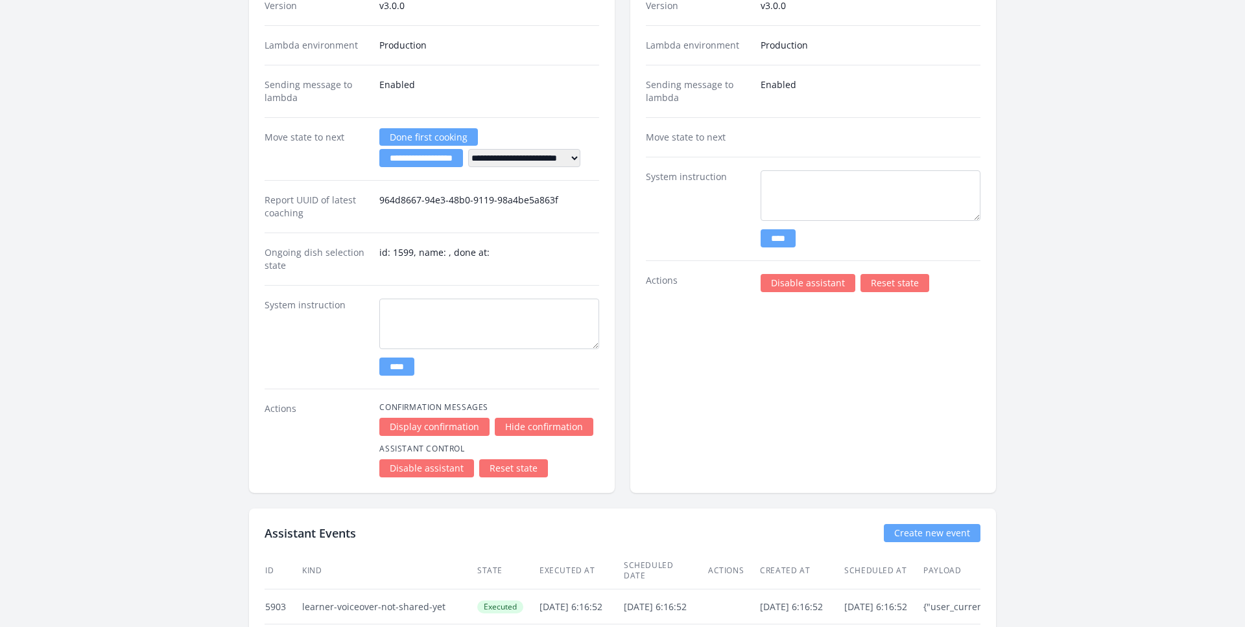
scroll to position [2415, 0]
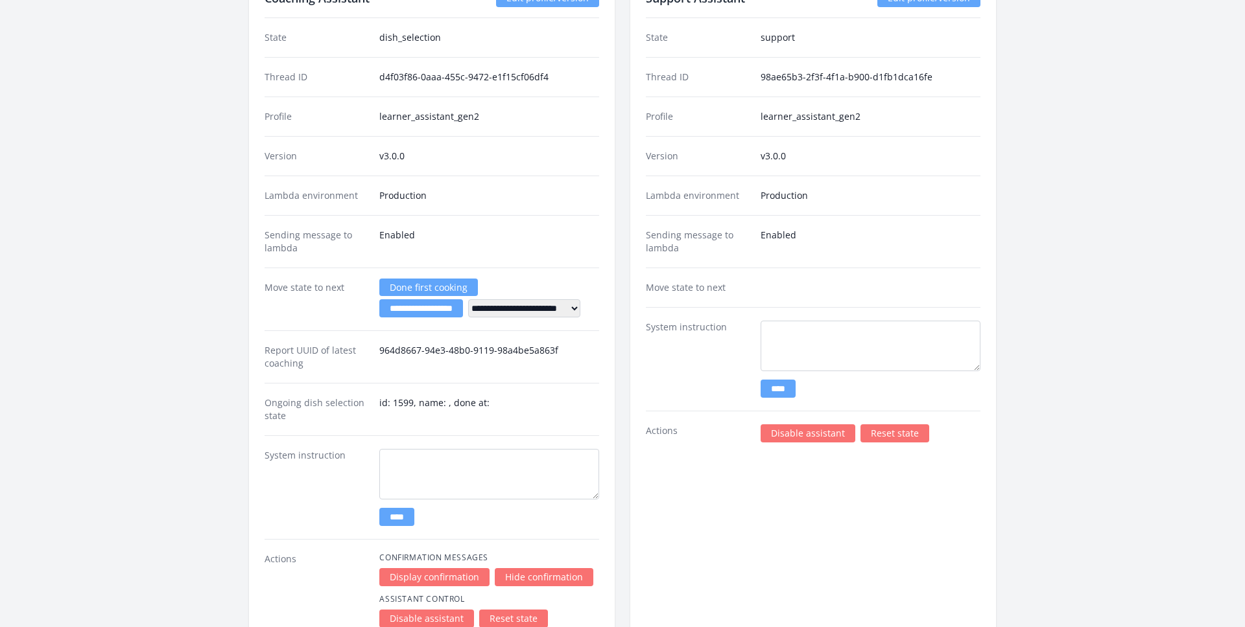
click at [327, 316] on dt "Move state to next" at bounding box center [316, 299] width 104 height 36
click at [416, 308] on input "**********" at bounding box center [421, 308] width 84 height 18
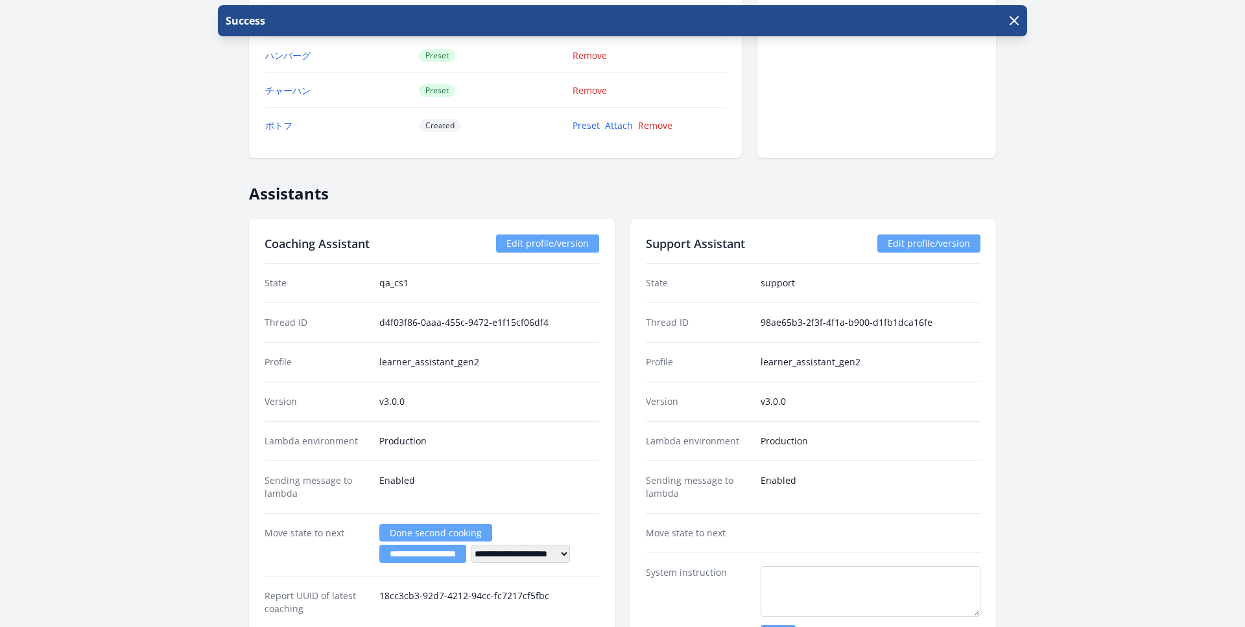
scroll to position [2323, 0]
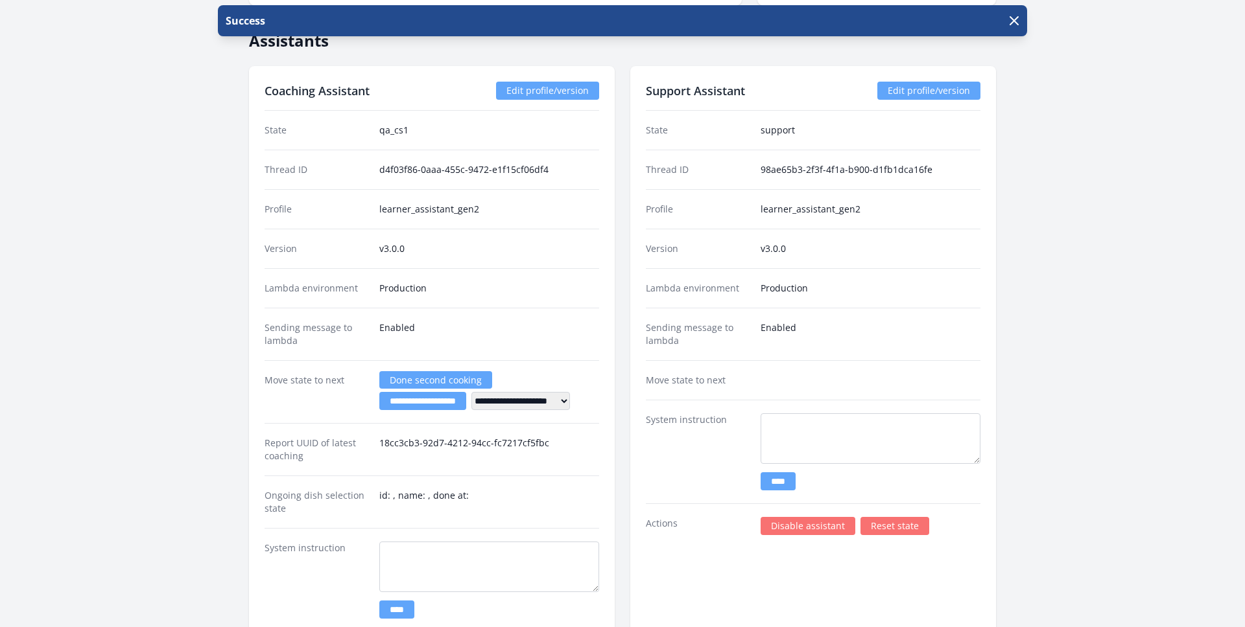
click at [432, 401] on input "**********" at bounding box center [422, 401] width 87 height 18
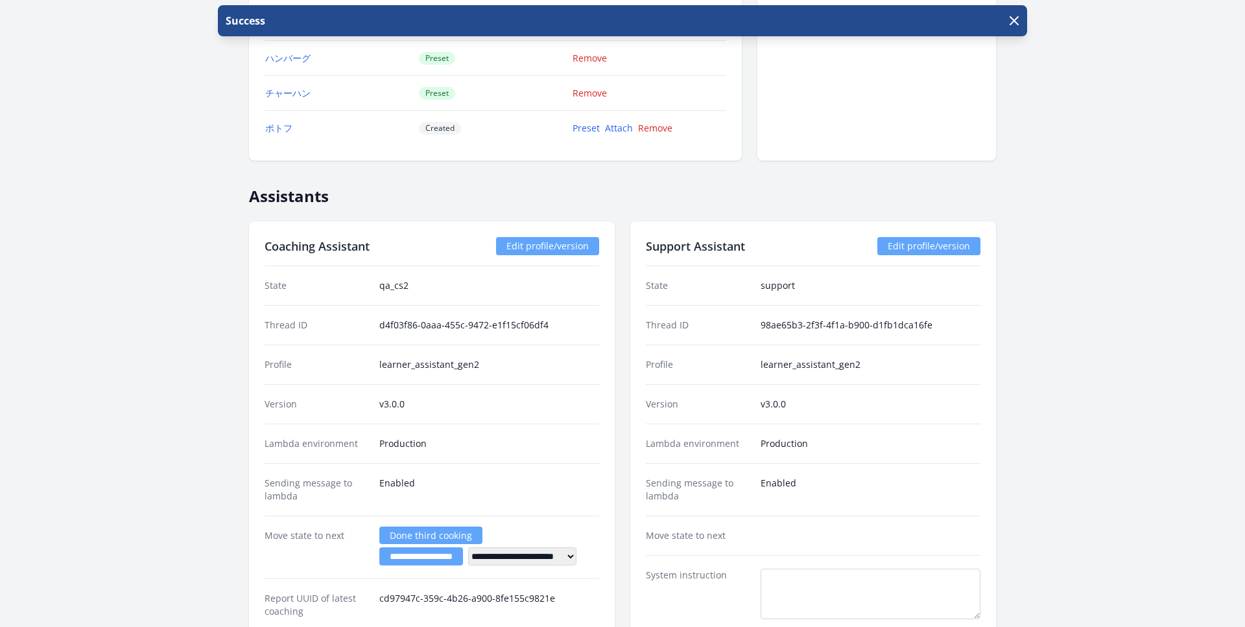
scroll to position [2153, 0]
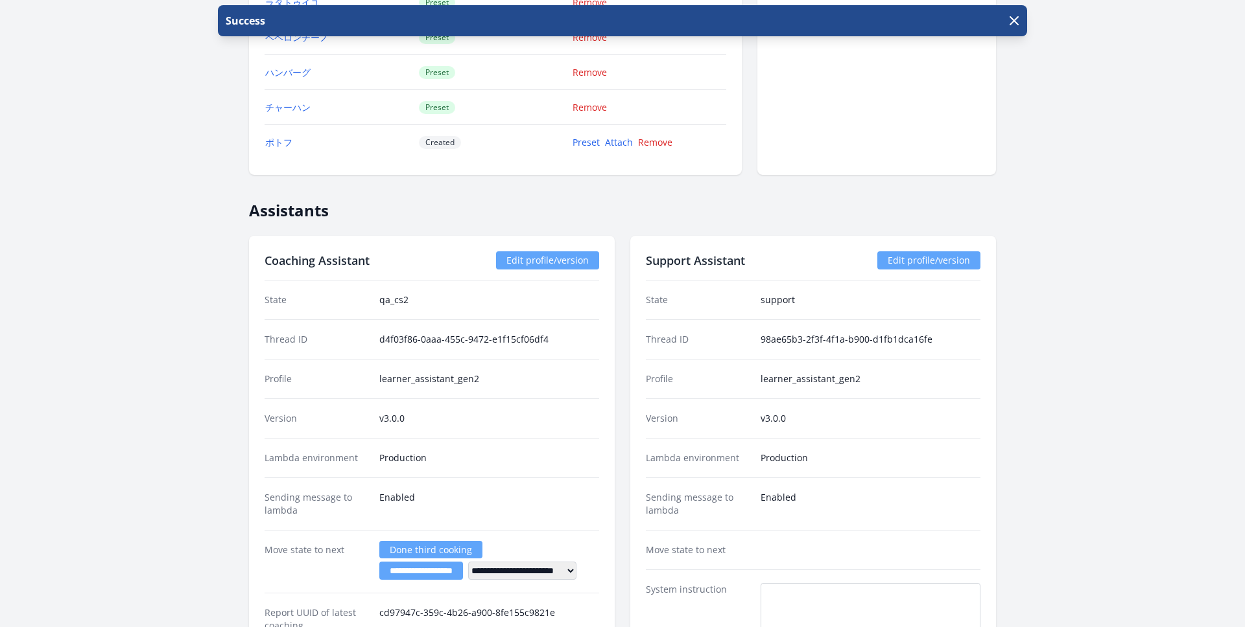
click at [617, 391] on div "**********" at bounding box center [622, 571] width 747 height 670
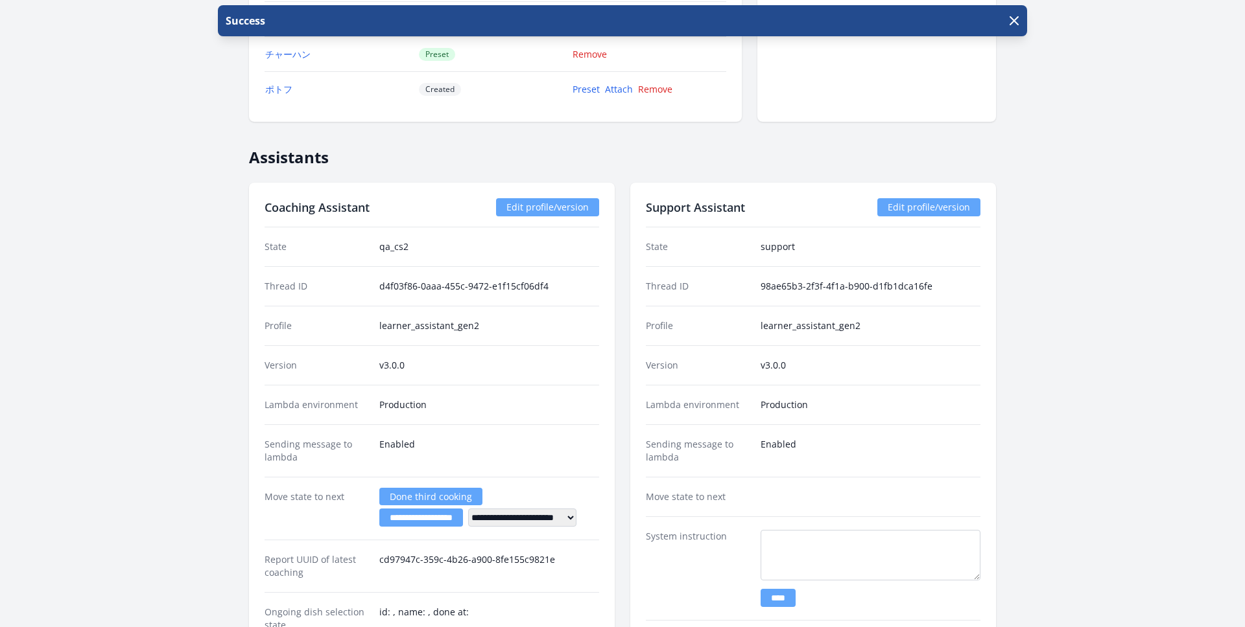
scroll to position [2222, 0]
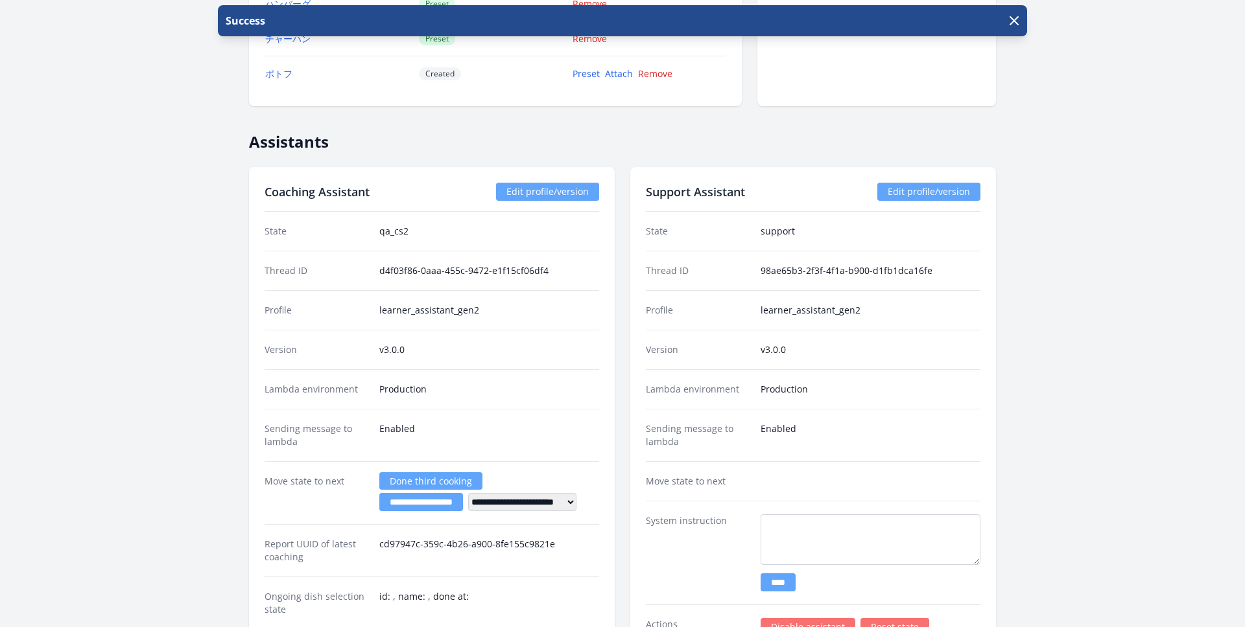
click at [423, 502] on input "**********" at bounding box center [421, 502] width 84 height 18
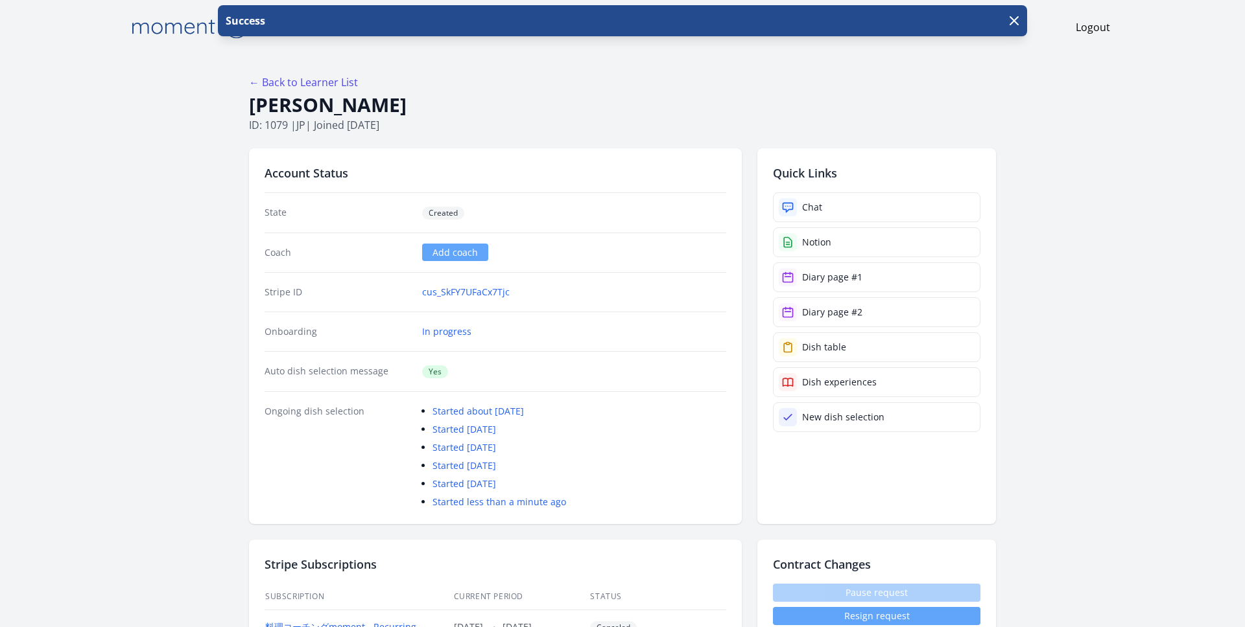
scroll to position [44, 0]
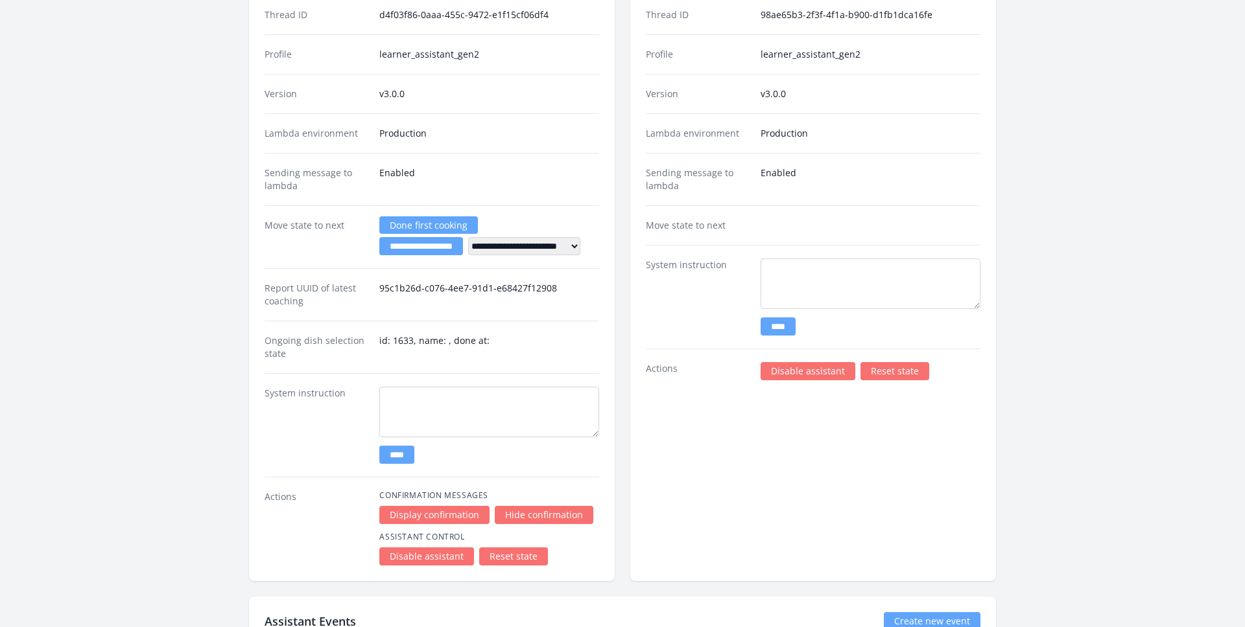
scroll to position [2453, 0]
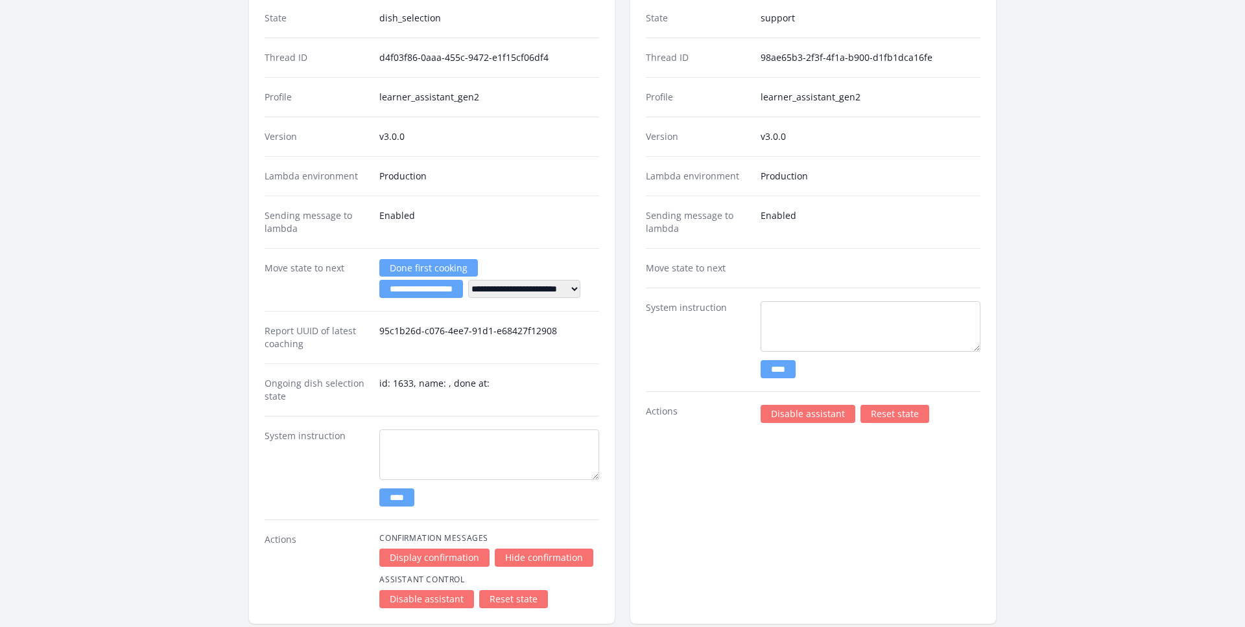
click at [548, 146] on div "Version v3.0.0" at bounding box center [431, 137] width 334 height 40
click at [394, 287] on input "**********" at bounding box center [421, 289] width 84 height 18
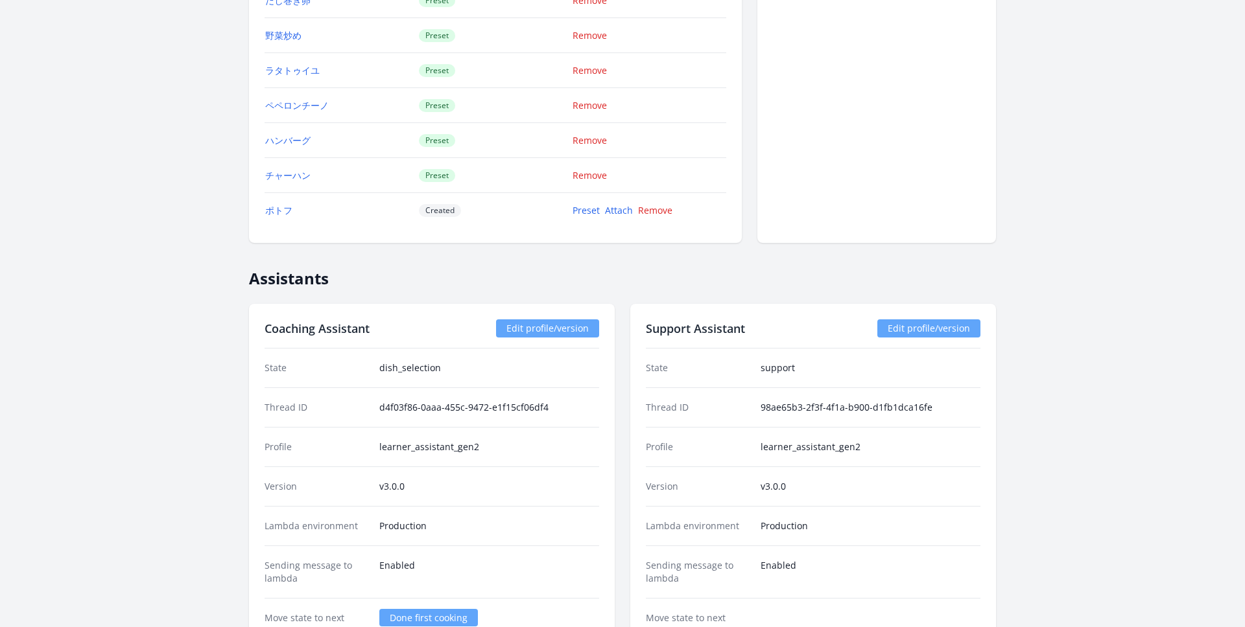
scroll to position [2421, 0]
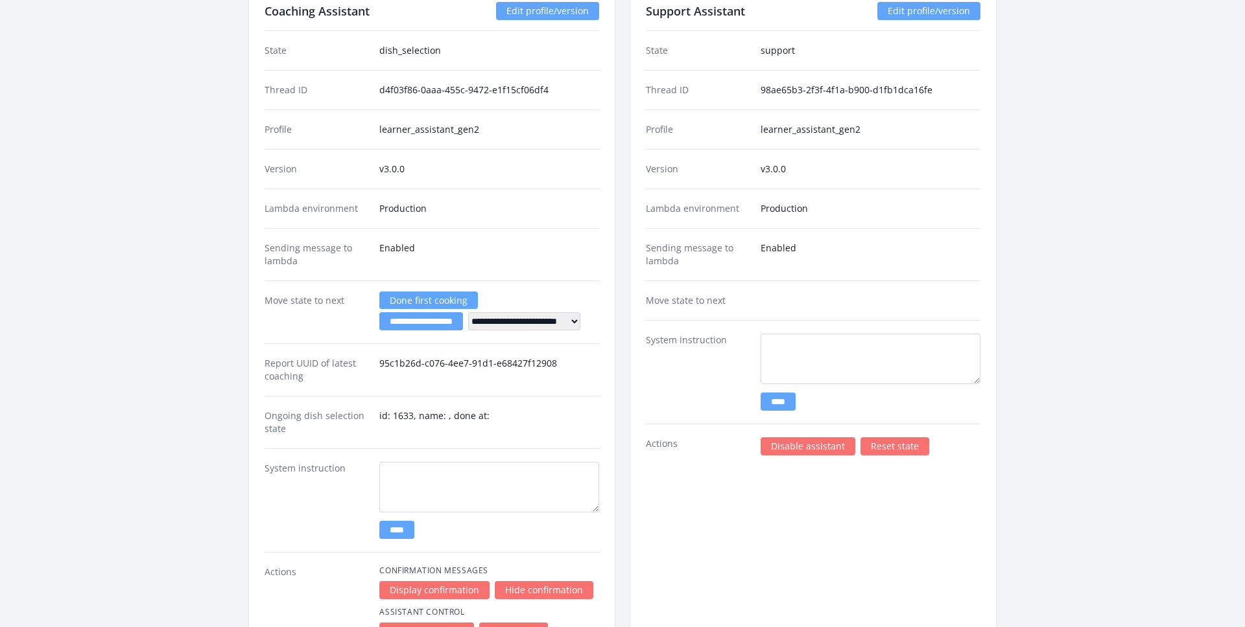
click at [444, 397] on div "Ongoing dish selection state id: 1633, name: , done at:" at bounding box center [431, 422] width 334 height 53
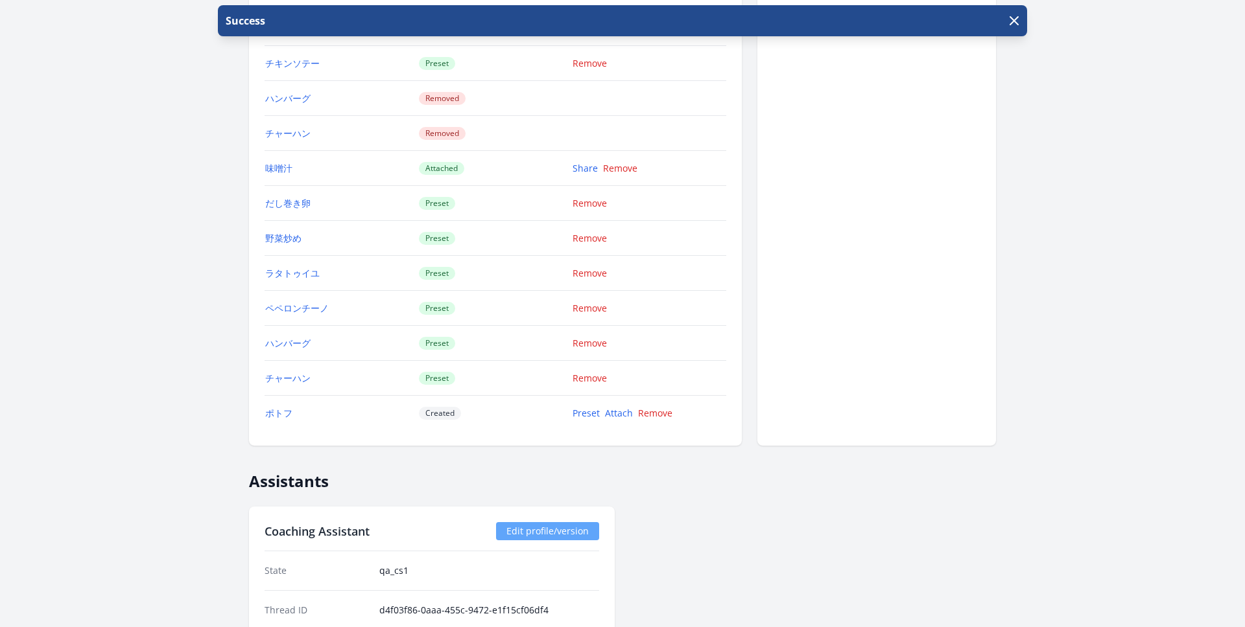
scroll to position [2173, 0]
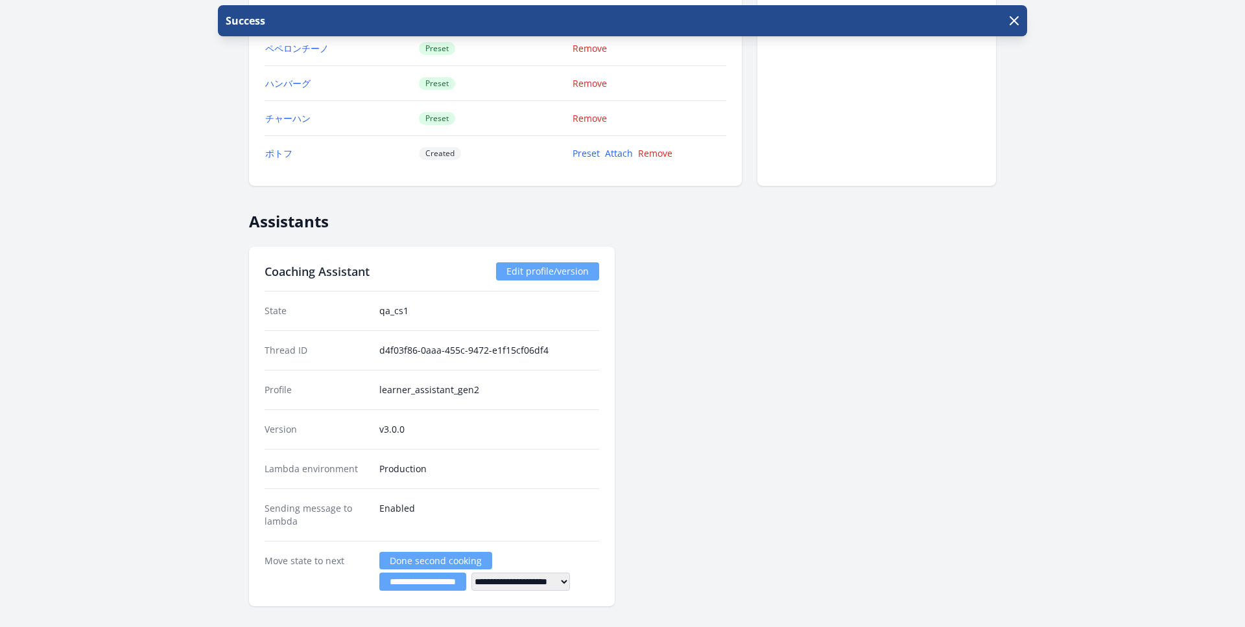
click at [721, 393] on div "**********" at bounding box center [622, 427] width 747 height 360
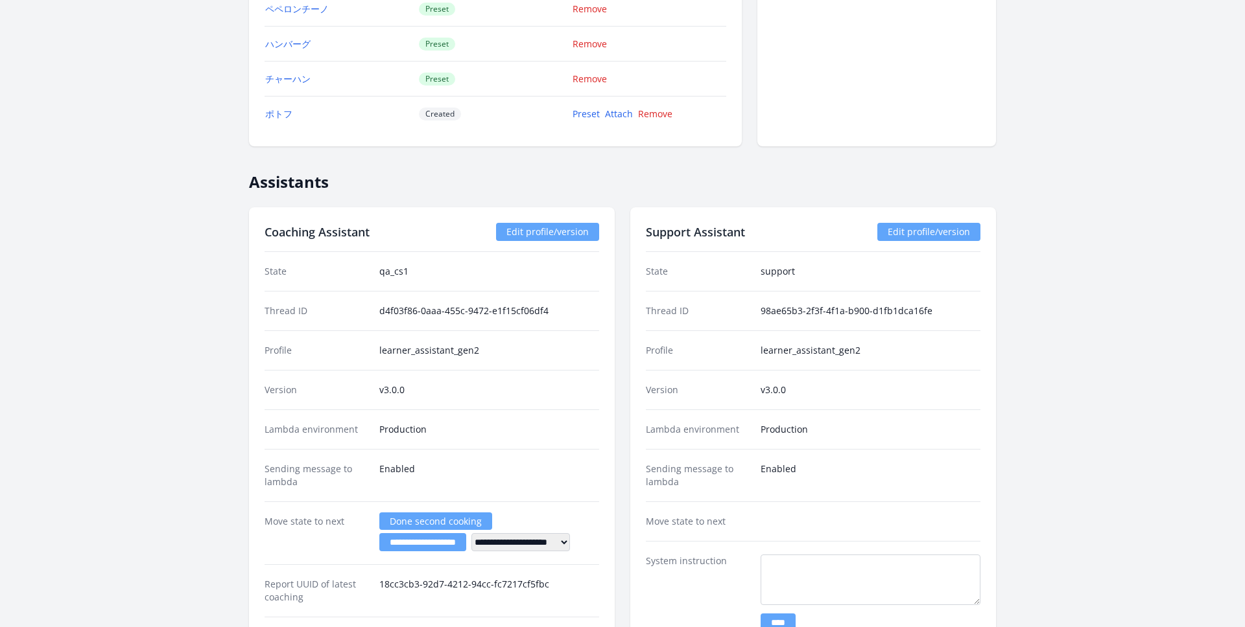
scroll to position [2340, 0]
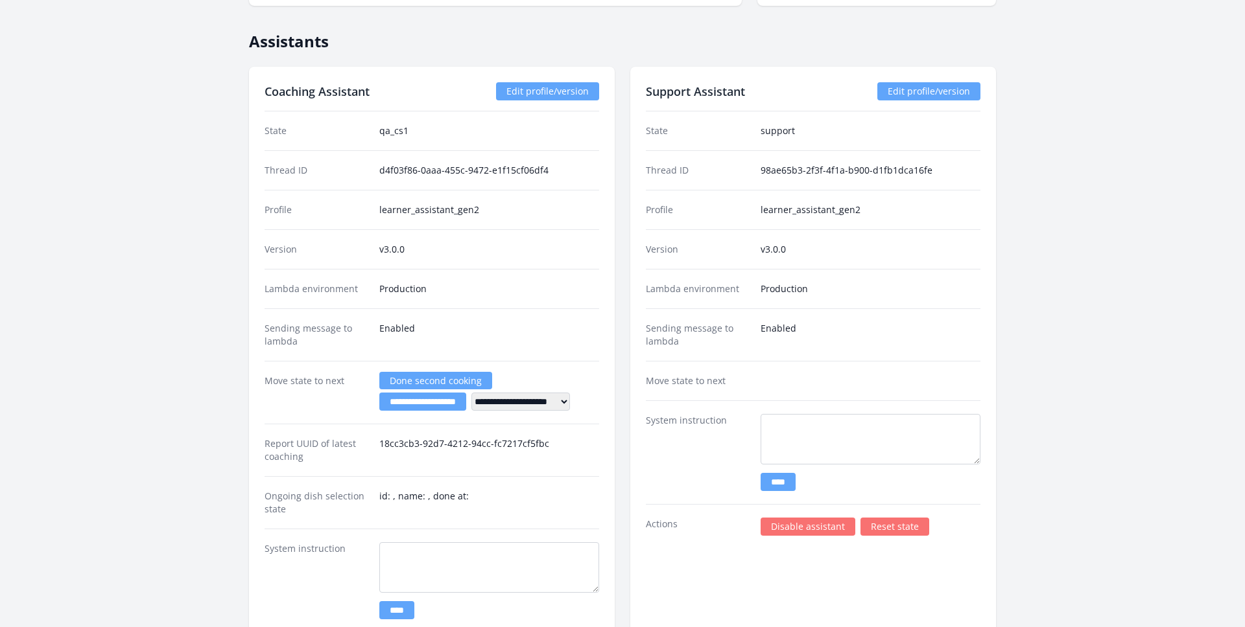
click at [416, 405] on input "**********" at bounding box center [422, 402] width 87 height 18
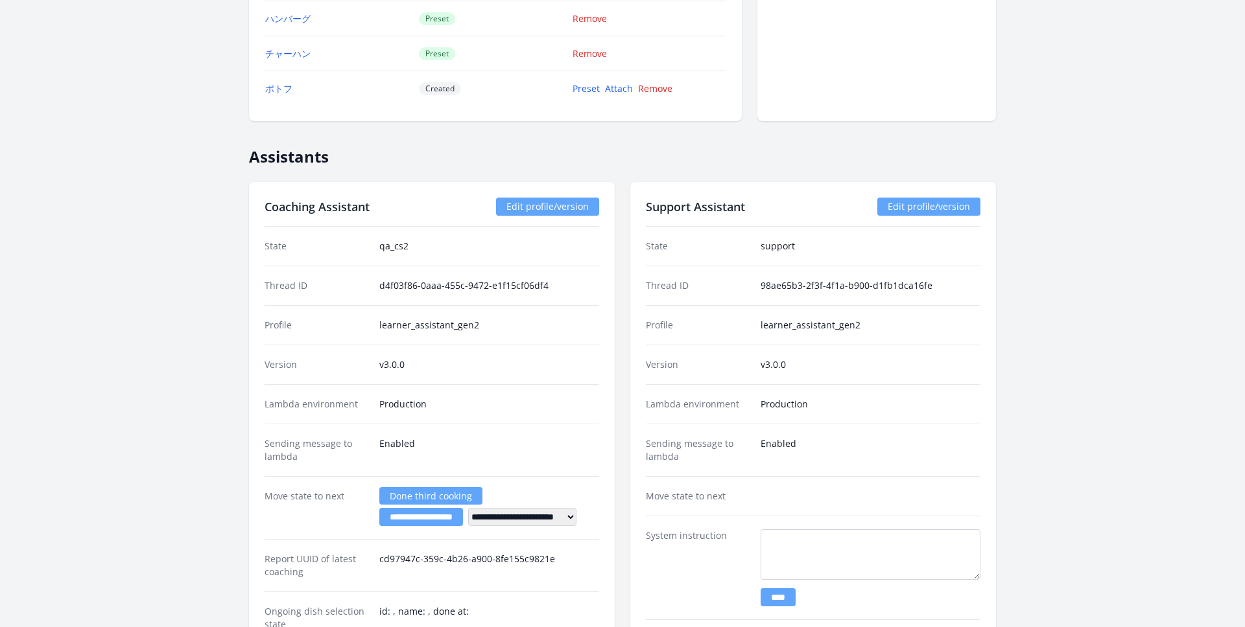
scroll to position [2275, 0]
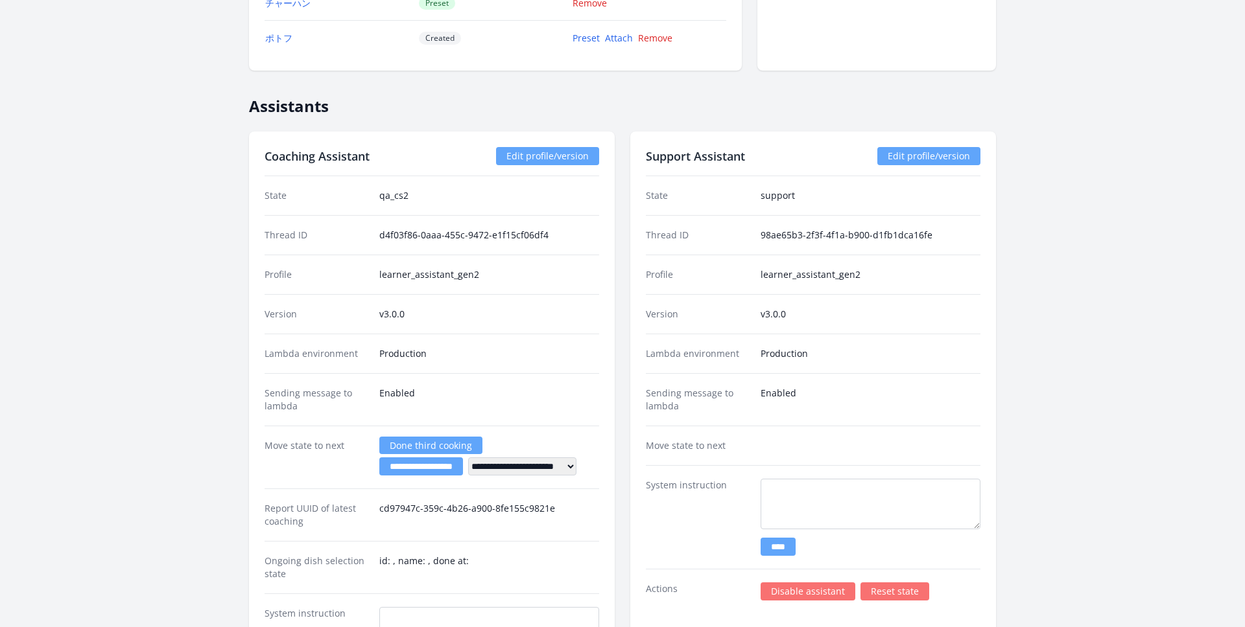
click at [576, 471] on select "**********" at bounding box center [522, 467] width 108 height 18
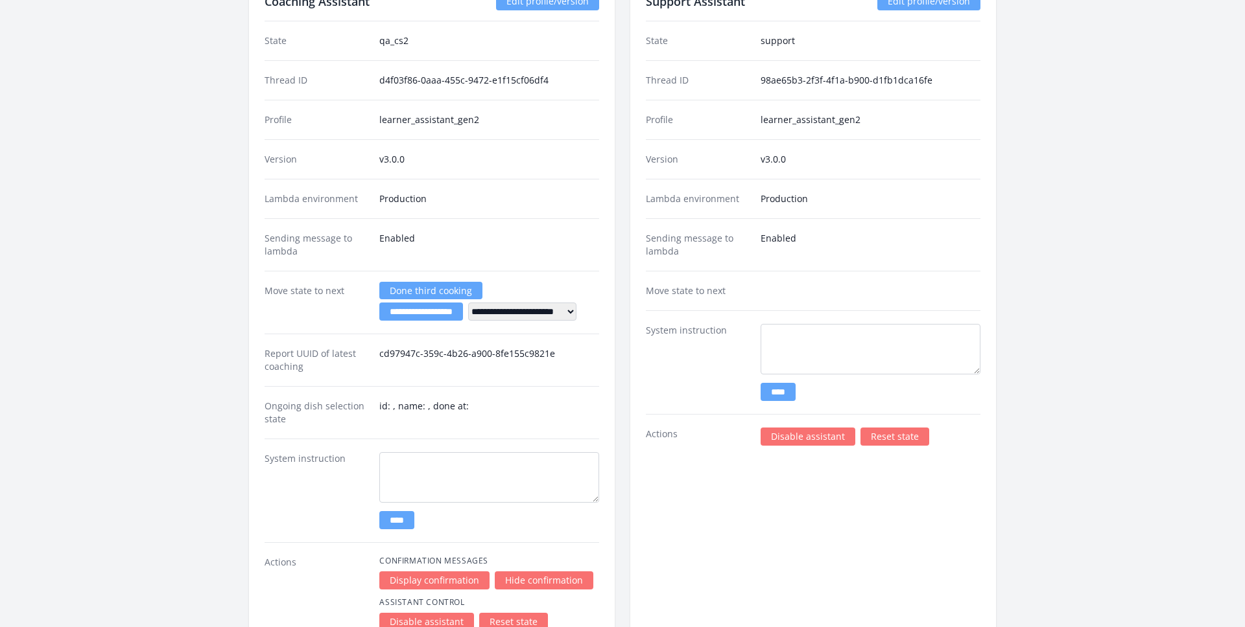
scroll to position [2315, 0]
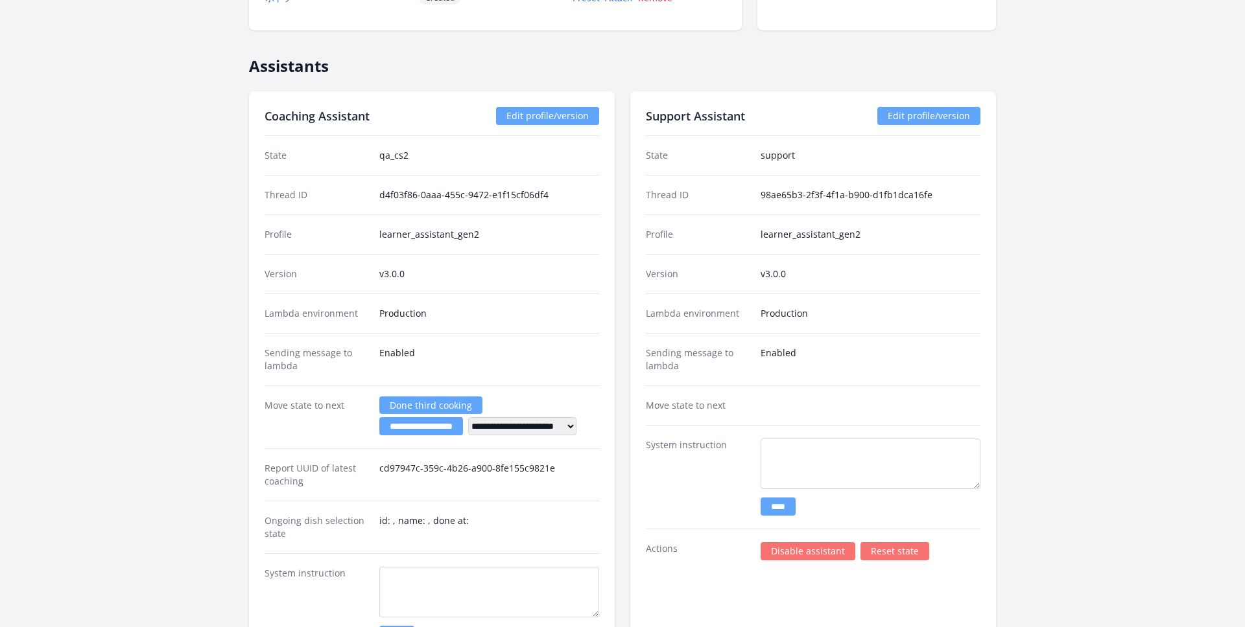
click at [399, 403] on link "Done third cooking" at bounding box center [430, 406] width 103 height 18
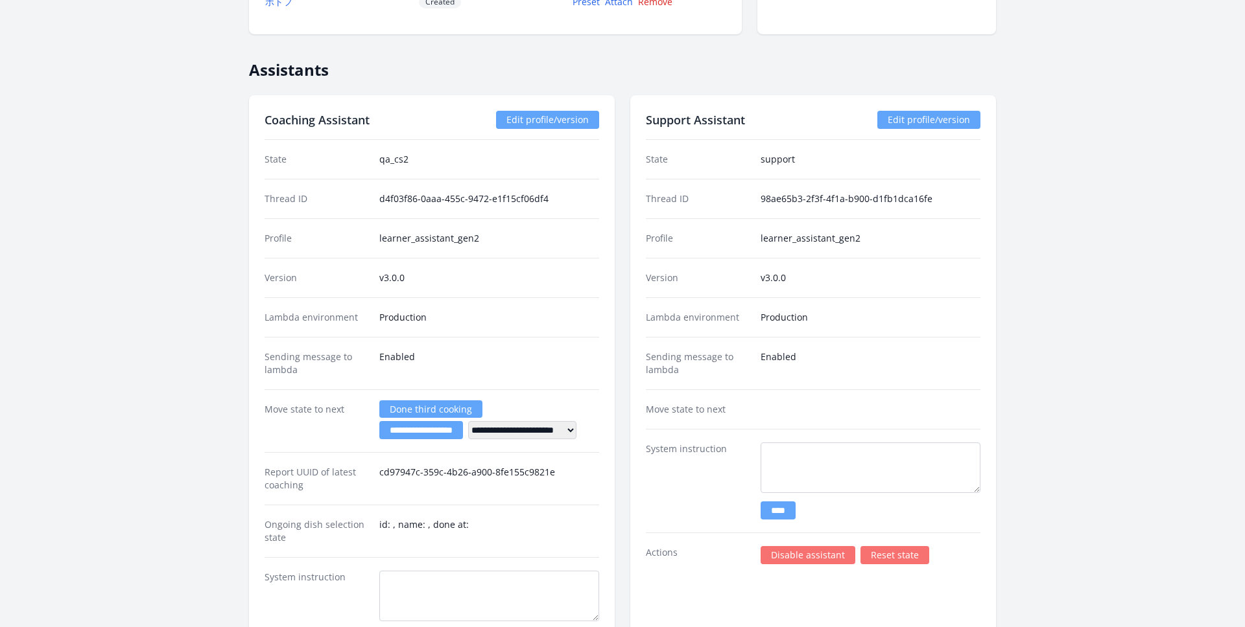
scroll to position [2262, 0]
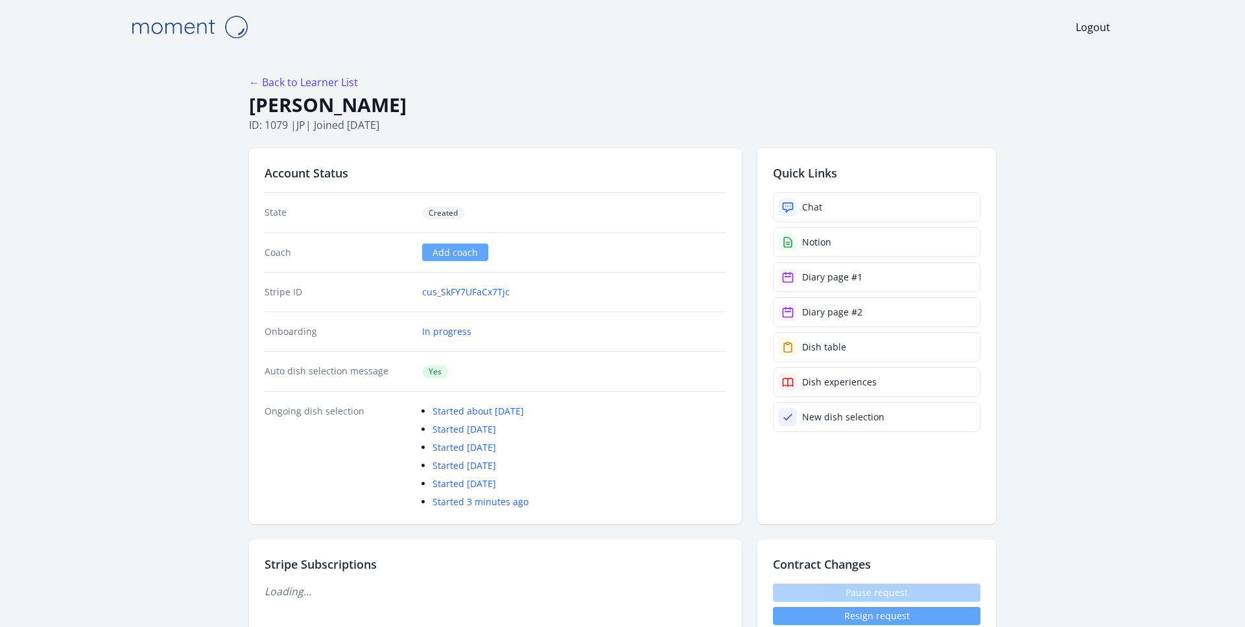
scroll to position [2262, 0]
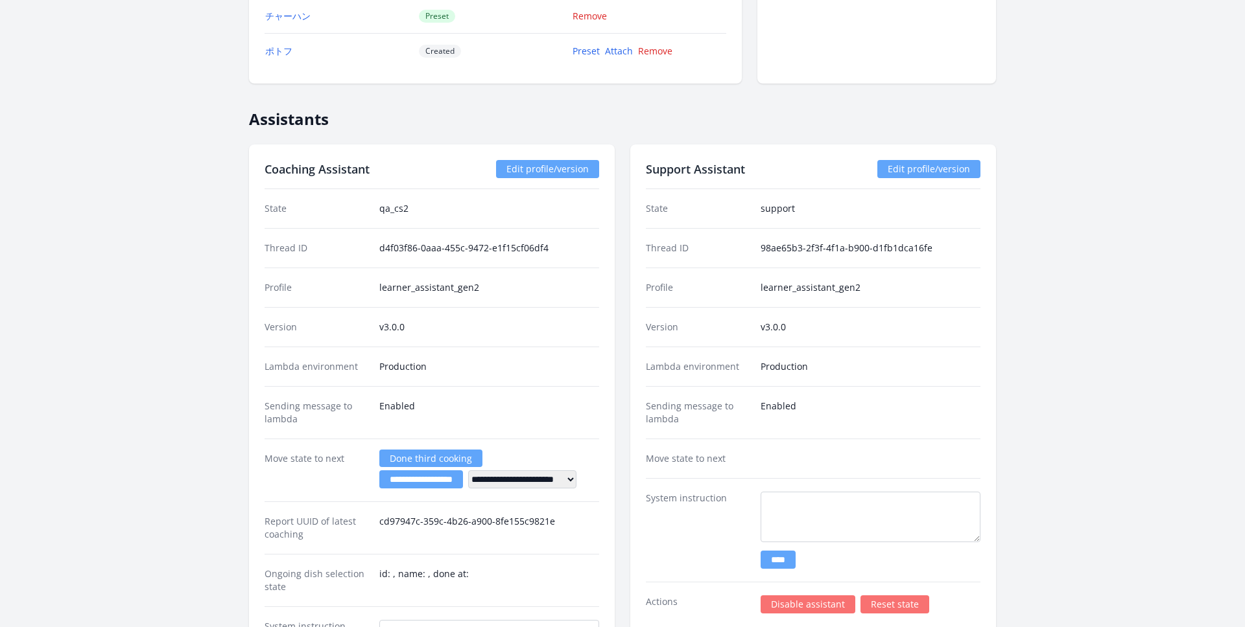
click at [428, 460] on link "Done third cooking" at bounding box center [430, 459] width 103 height 18
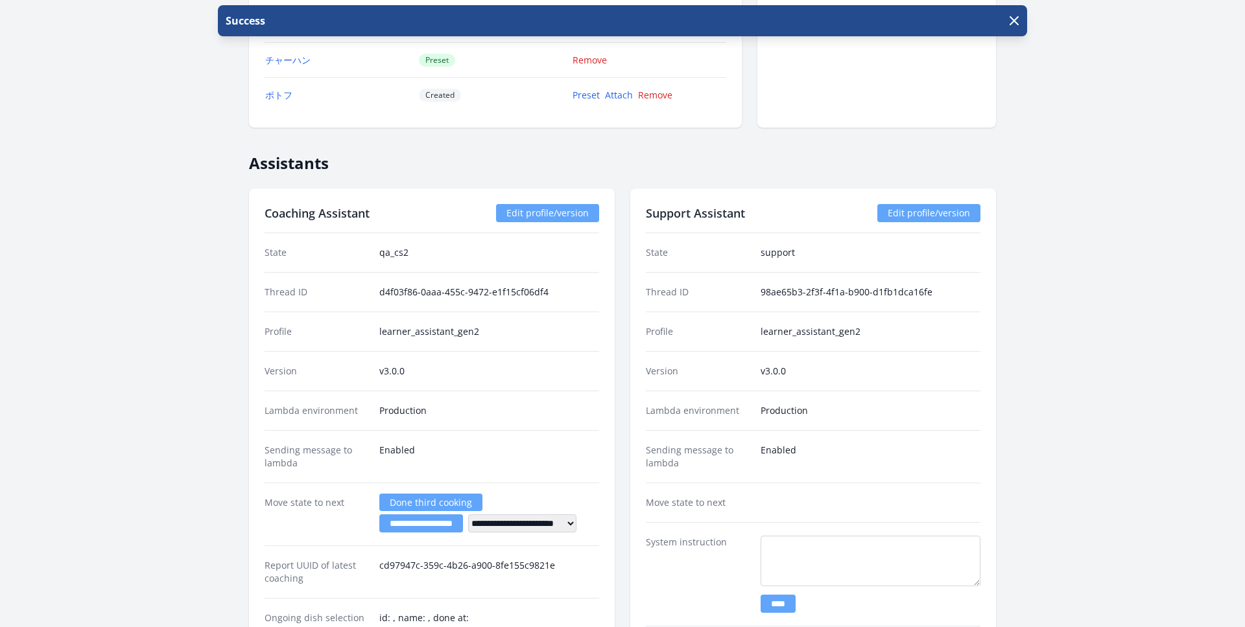
scroll to position [2341, 0]
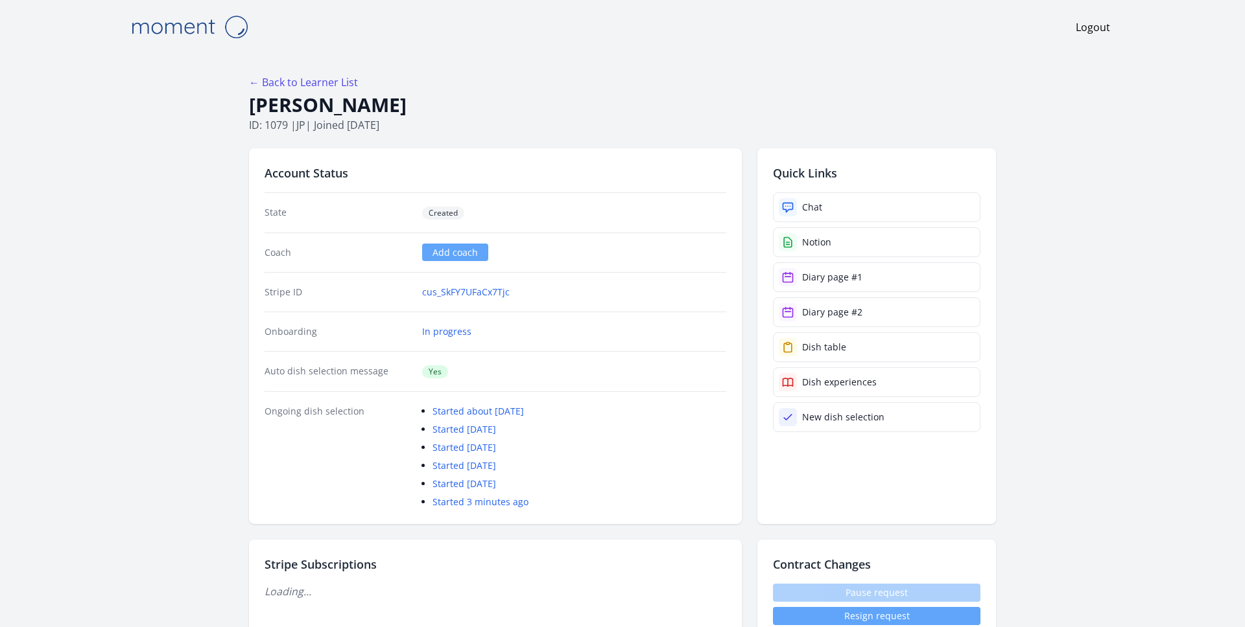
scroll to position [2341, 0]
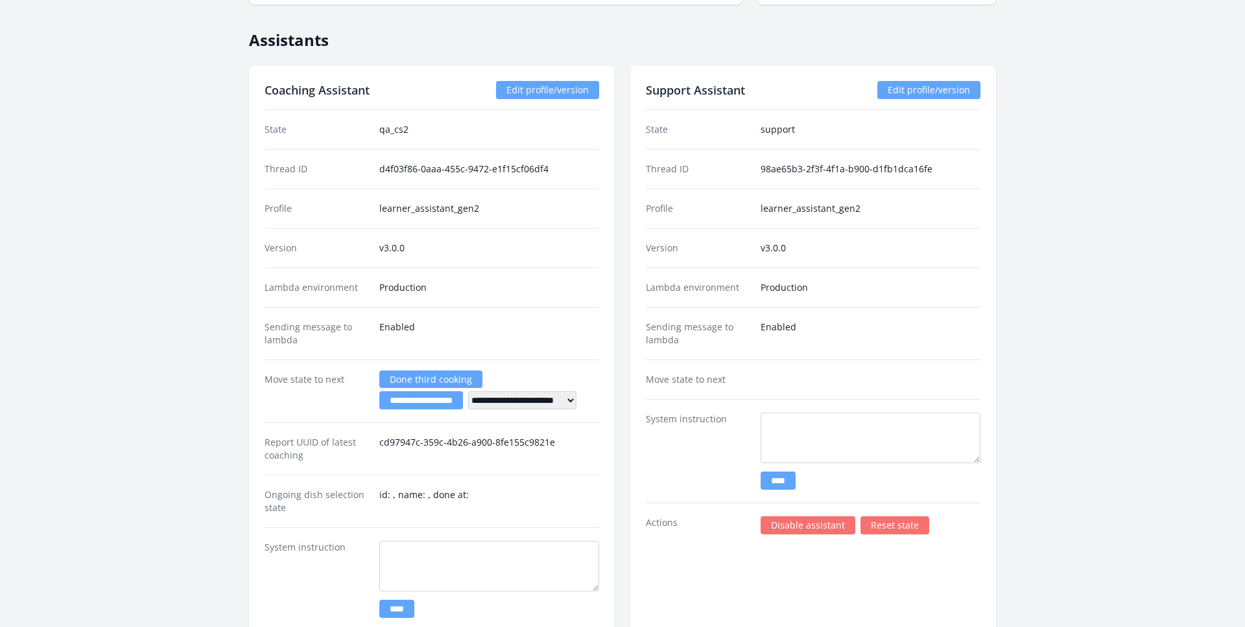
click at [314, 396] on dt "Move state to next" at bounding box center [316, 391] width 104 height 36
click at [398, 401] on input "**********" at bounding box center [421, 401] width 84 height 18
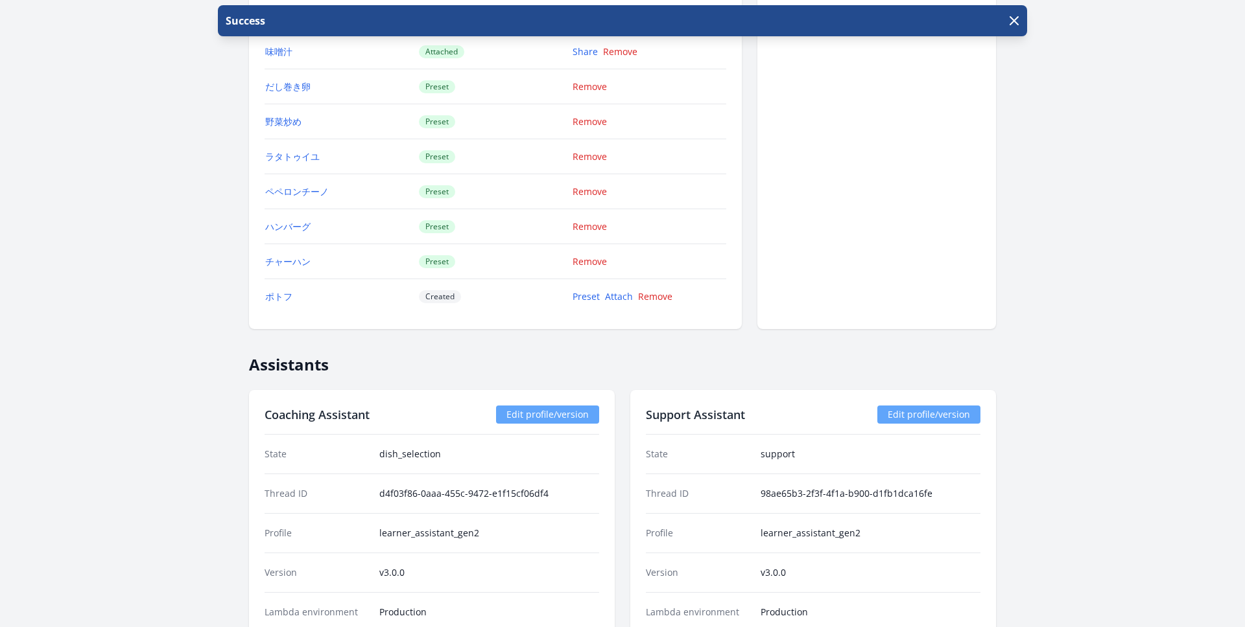
scroll to position [2247, 0]
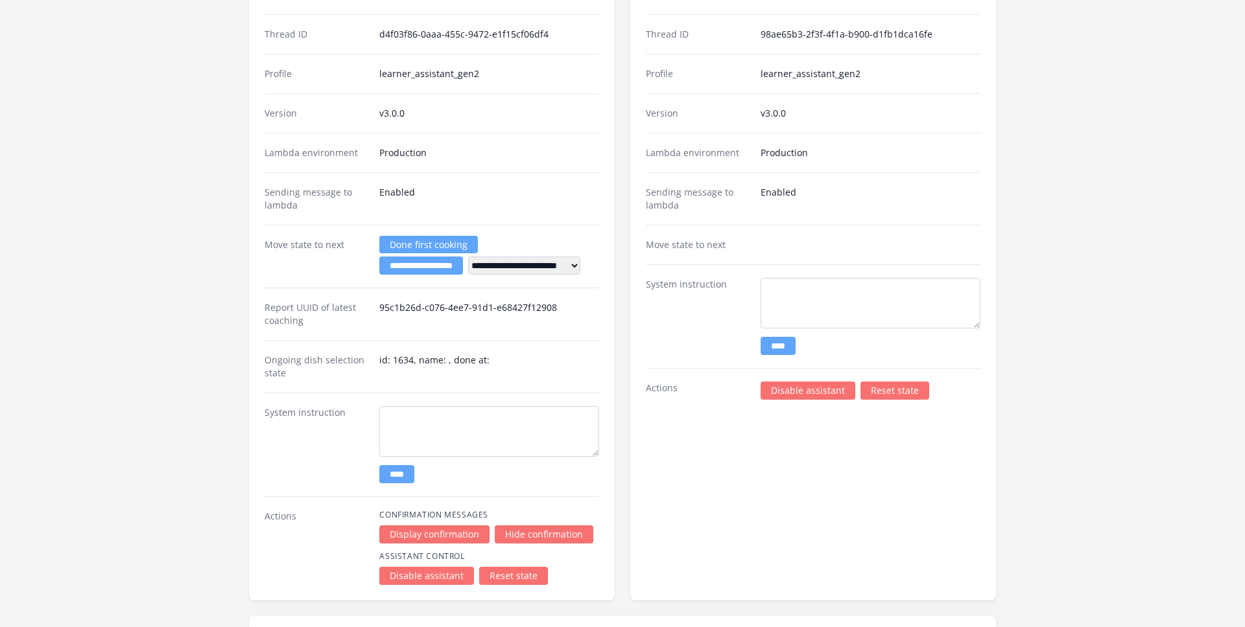
scroll to position [2638, 0]
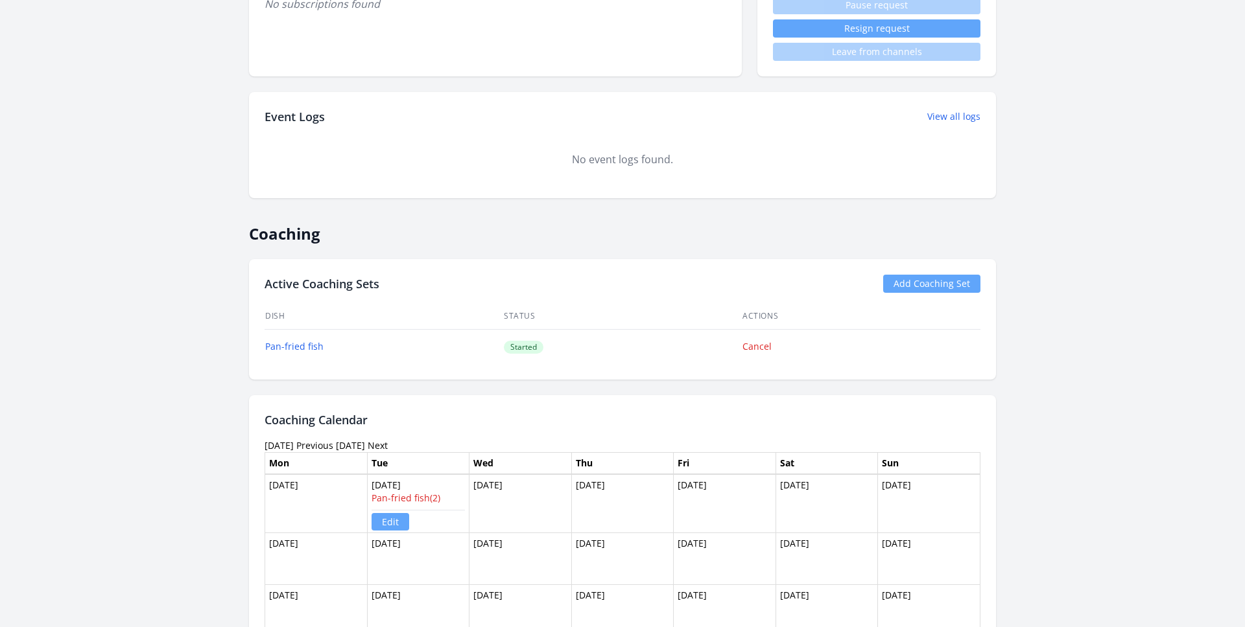
scroll to position [495, 0]
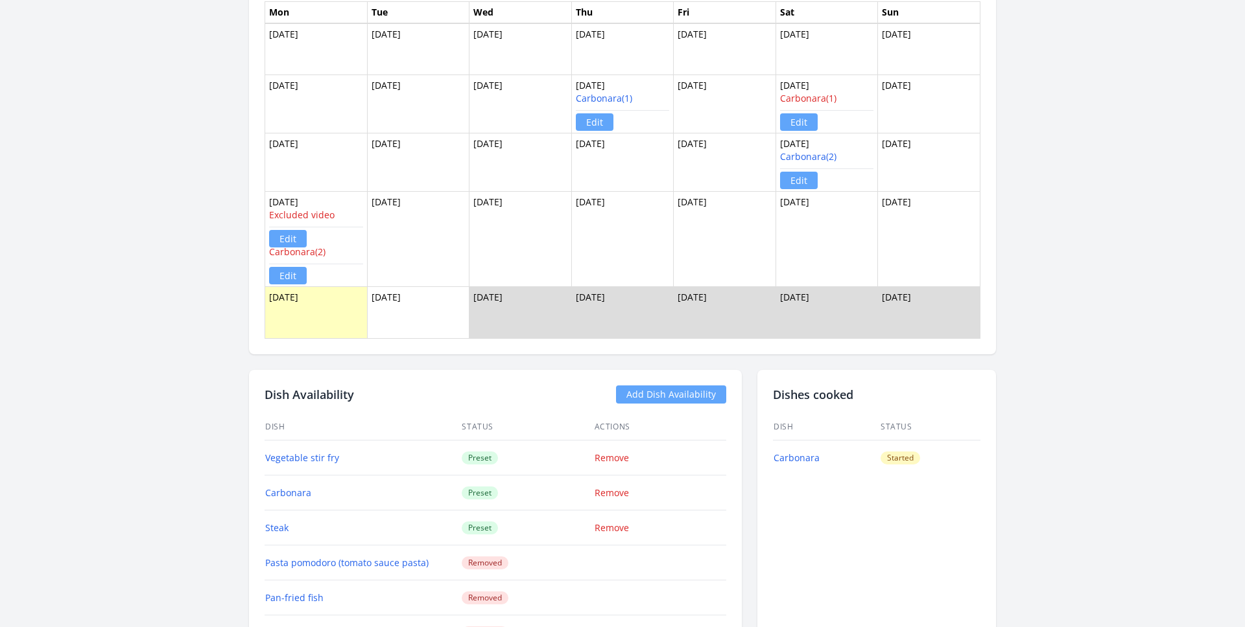
scroll to position [1049, 0]
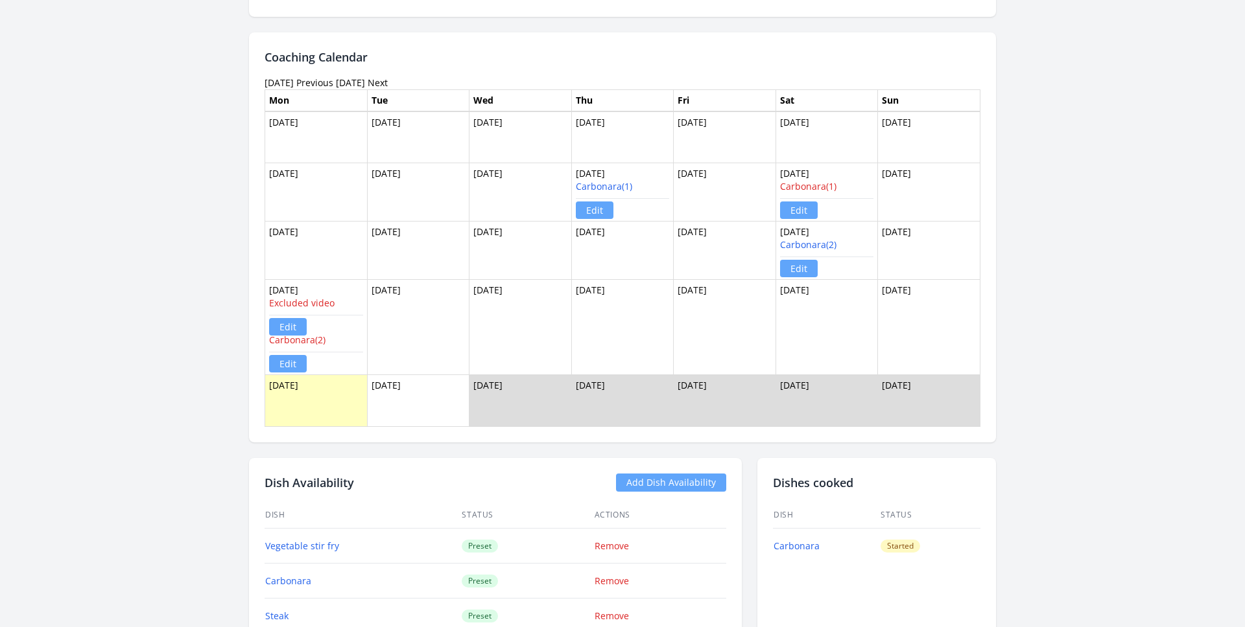
drag, startPoint x: 771, startPoint y: 242, endPoint x: 932, endPoint y: 257, distance: 161.5
click at [932, 257] on tr "[DATE] Sep [DATE] Sep [DATE] Sep 20 Carbonara(2) Edit [DATE]" at bounding box center [622, 251] width 715 height 58
click at [884, 292] on td "[DATE]" at bounding box center [929, 327] width 102 height 95
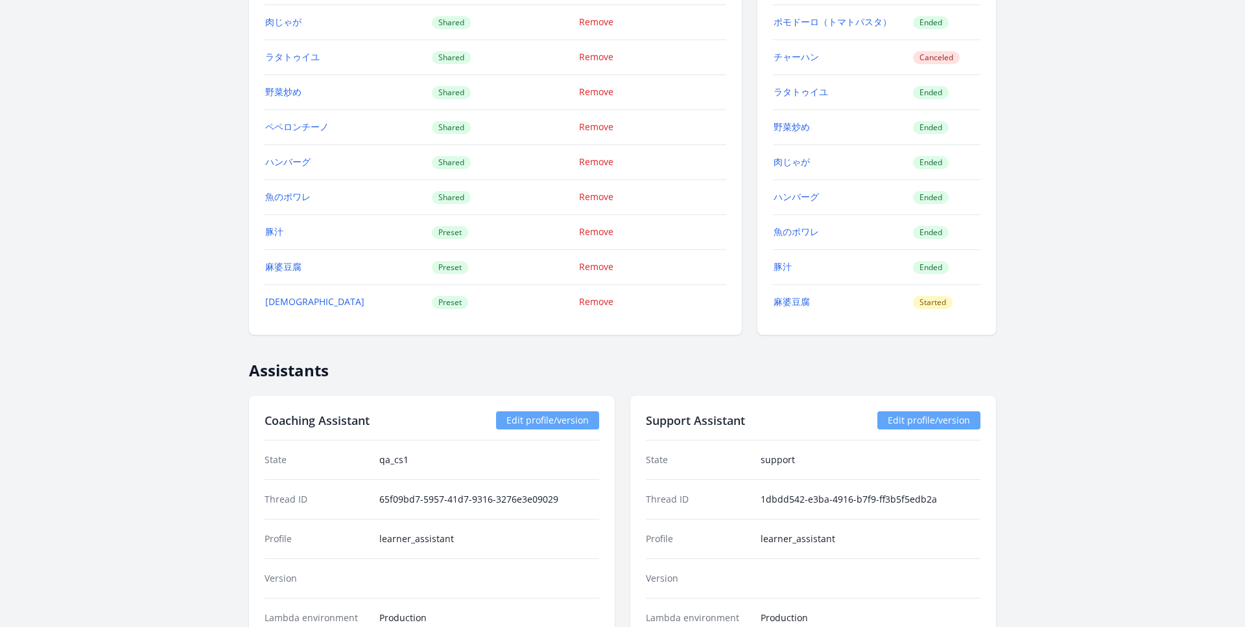
scroll to position [1868, 0]
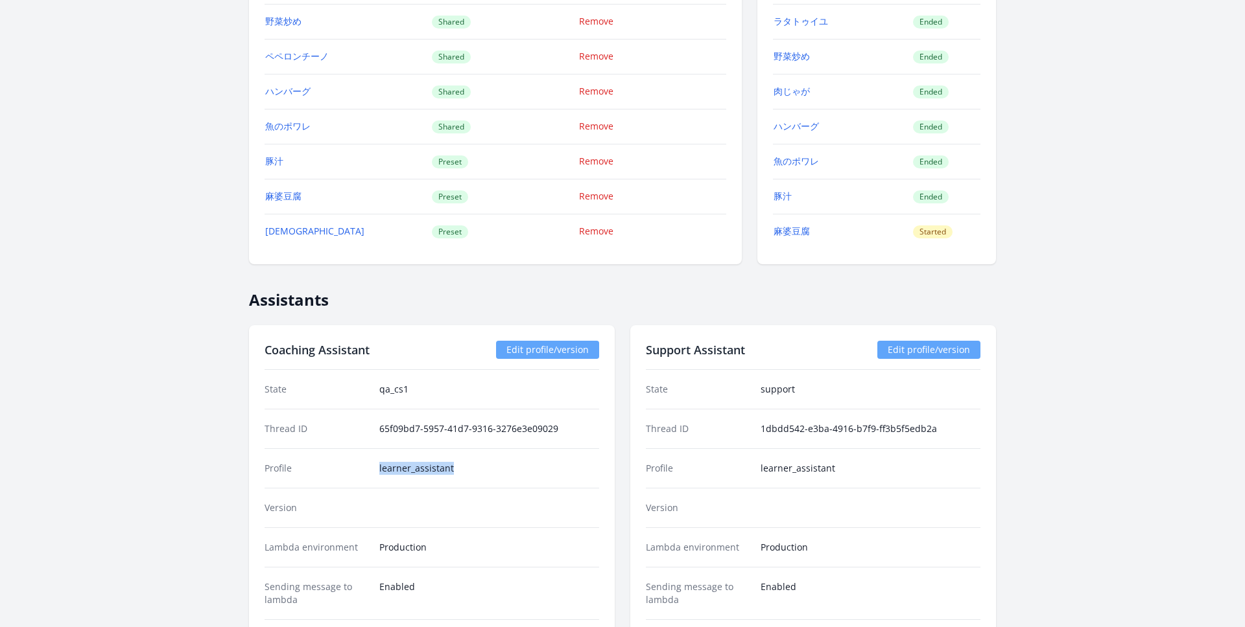
drag, startPoint x: 380, startPoint y: 467, endPoint x: 546, endPoint y: 478, distance: 167.0
click at [546, 478] on div "Profile learner_assistant" at bounding box center [431, 469] width 334 height 40
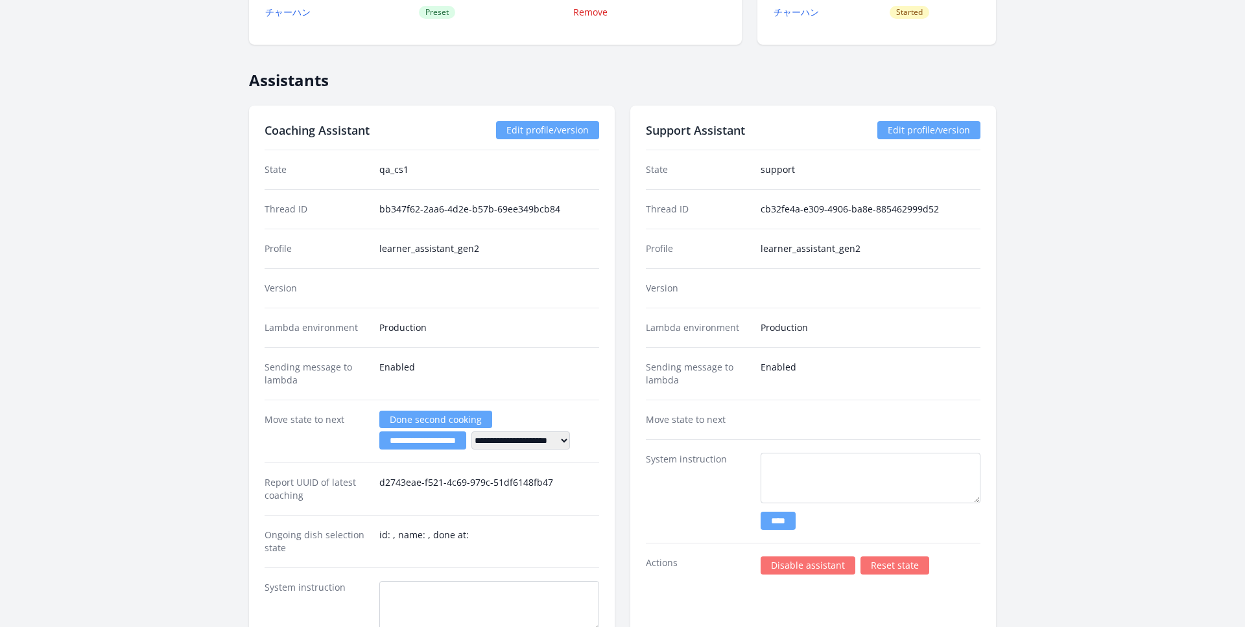
scroll to position [2084, 0]
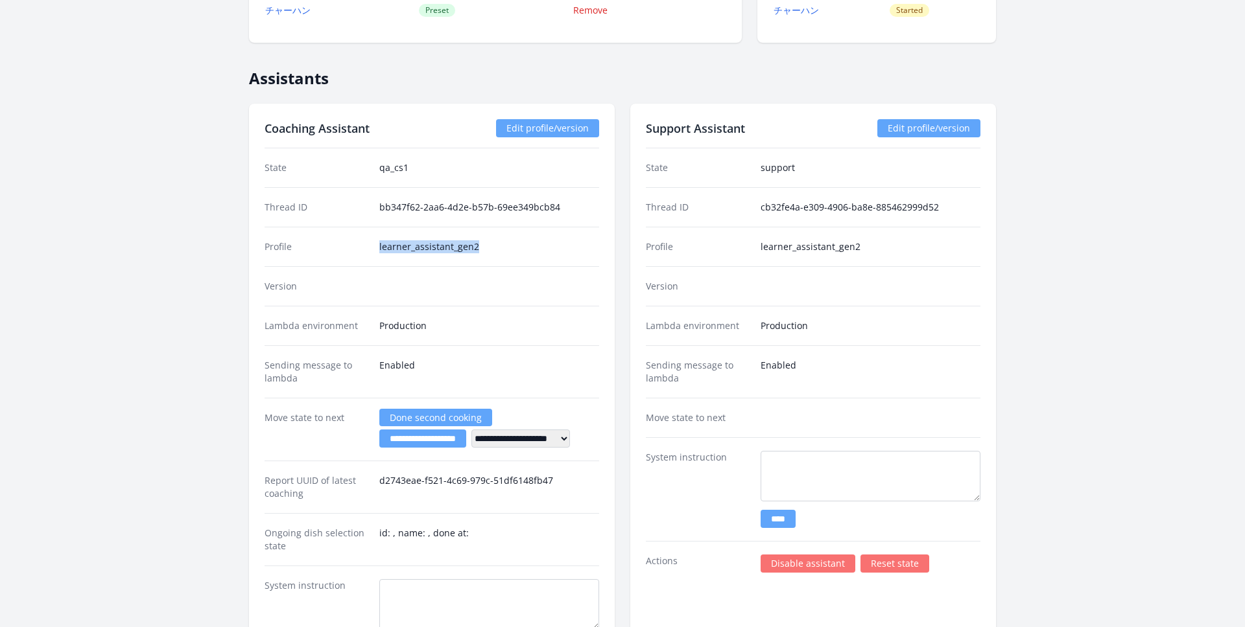
drag, startPoint x: 489, startPoint y: 248, endPoint x: 312, endPoint y: 247, distance: 177.6
click at [312, 247] on div "Profile learner_assistant_gen2" at bounding box center [431, 247] width 334 height 40
drag, startPoint x: 873, startPoint y: 246, endPoint x: 644, endPoint y: 246, distance: 229.5
click at [654, 246] on div "Profile learner_assistant_gen2" at bounding box center [813, 247] width 334 height 40
